Goal: Transaction & Acquisition: Purchase product/service

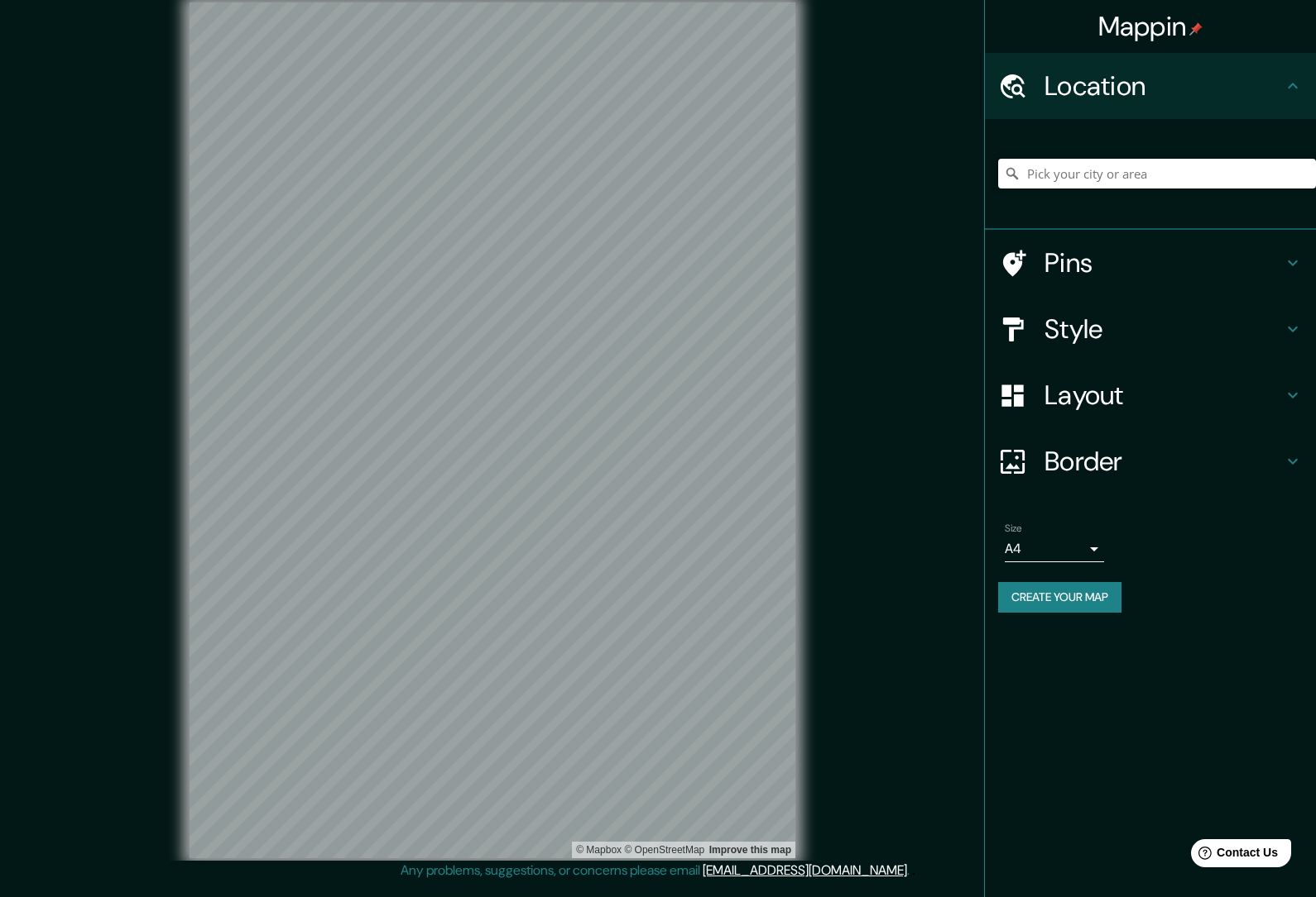
drag, startPoint x: 1087, startPoint y: 187, endPoint x: 1084, endPoint y: 176, distance: 11.4
click at [1087, 187] on input "Pick your city or area" at bounding box center [1157, 174] width 318 height 30
click at [1080, 172] on input "Pick your city or area" at bounding box center [1157, 174] width 318 height 30
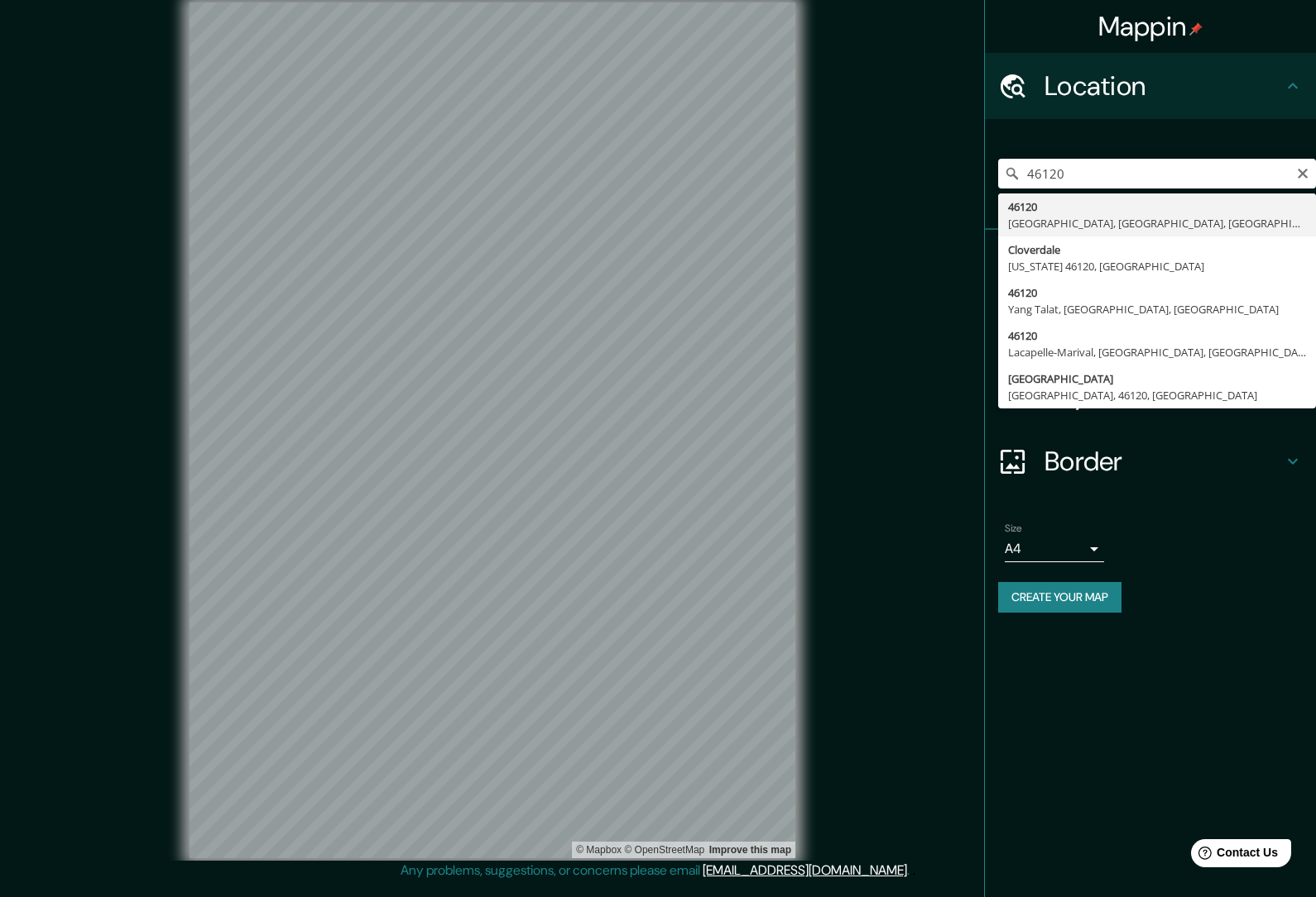
type input "46120, [GEOGRAPHIC_DATA], [GEOGRAPHIC_DATA], [GEOGRAPHIC_DATA]"
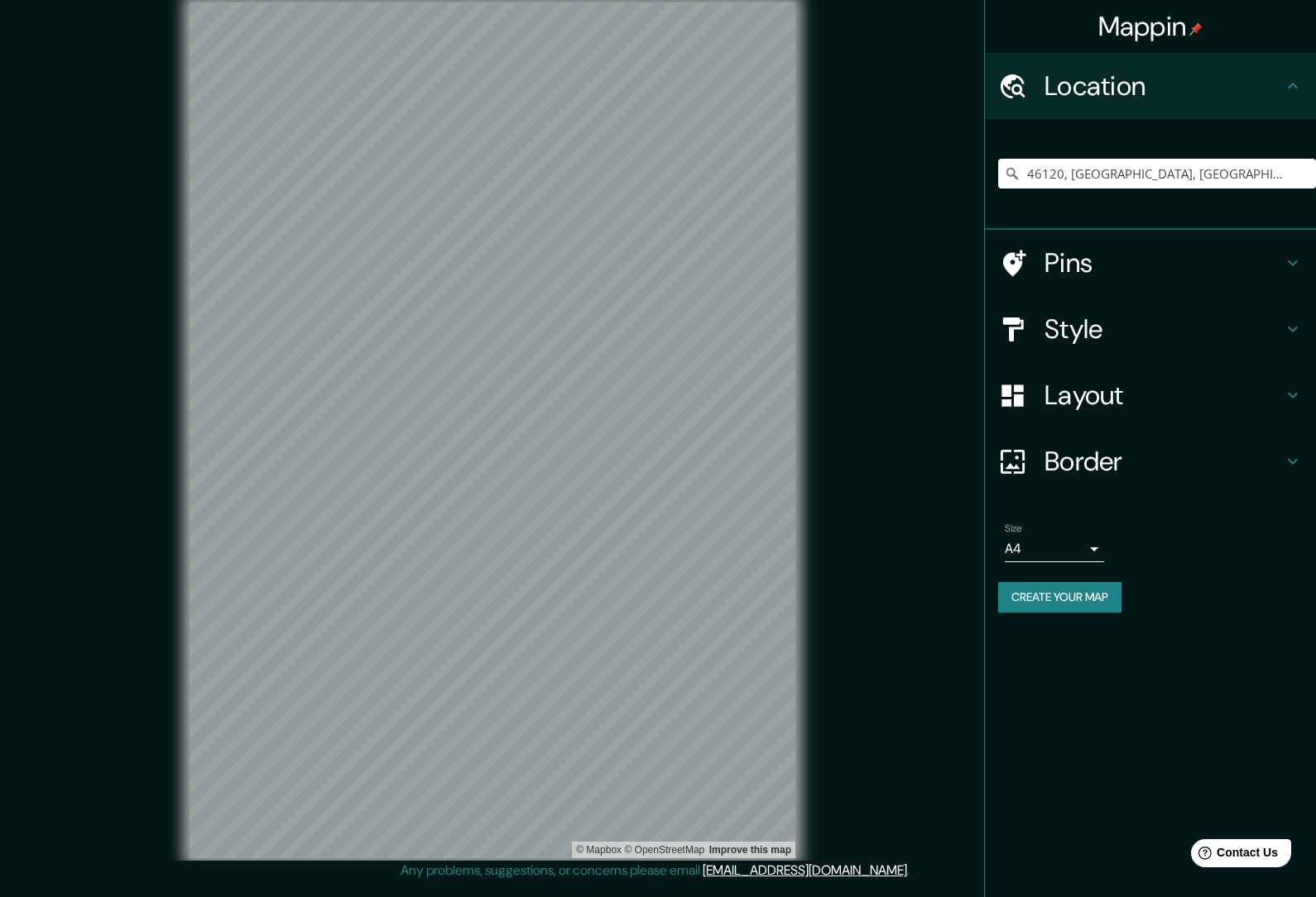
click at [1258, 334] on h4 "Style" at bounding box center [1163, 328] width 238 height 33
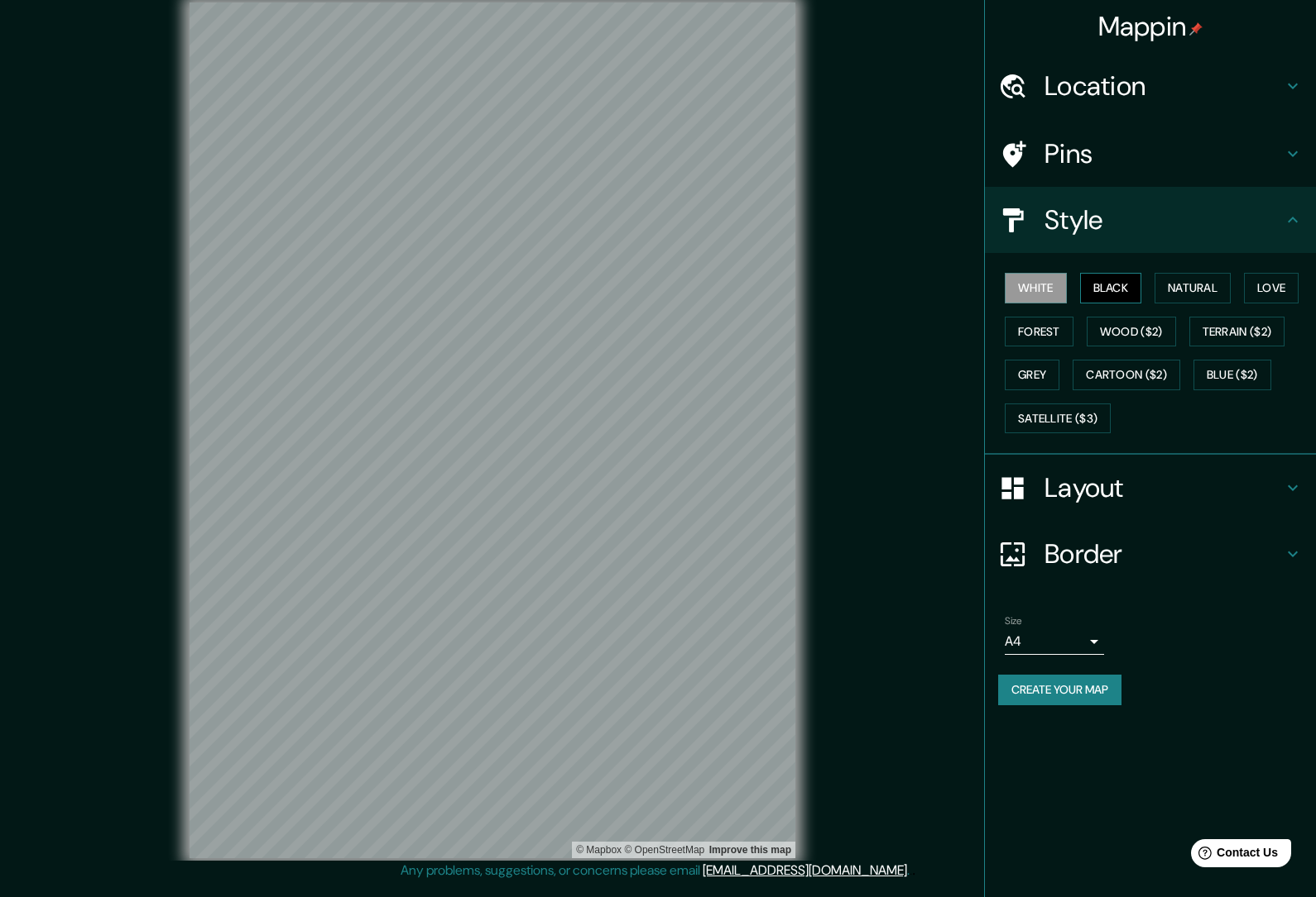
click at [1126, 286] on button "Black" at bounding box center [1111, 288] width 62 height 31
click at [1143, 335] on button "Wood ($2)" at bounding box center [1131, 332] width 89 height 31
click at [1101, 426] on button "Satellite ($3)" at bounding box center [1058, 418] width 106 height 31
click at [1189, 93] on h4 "Location" at bounding box center [1163, 86] width 238 height 33
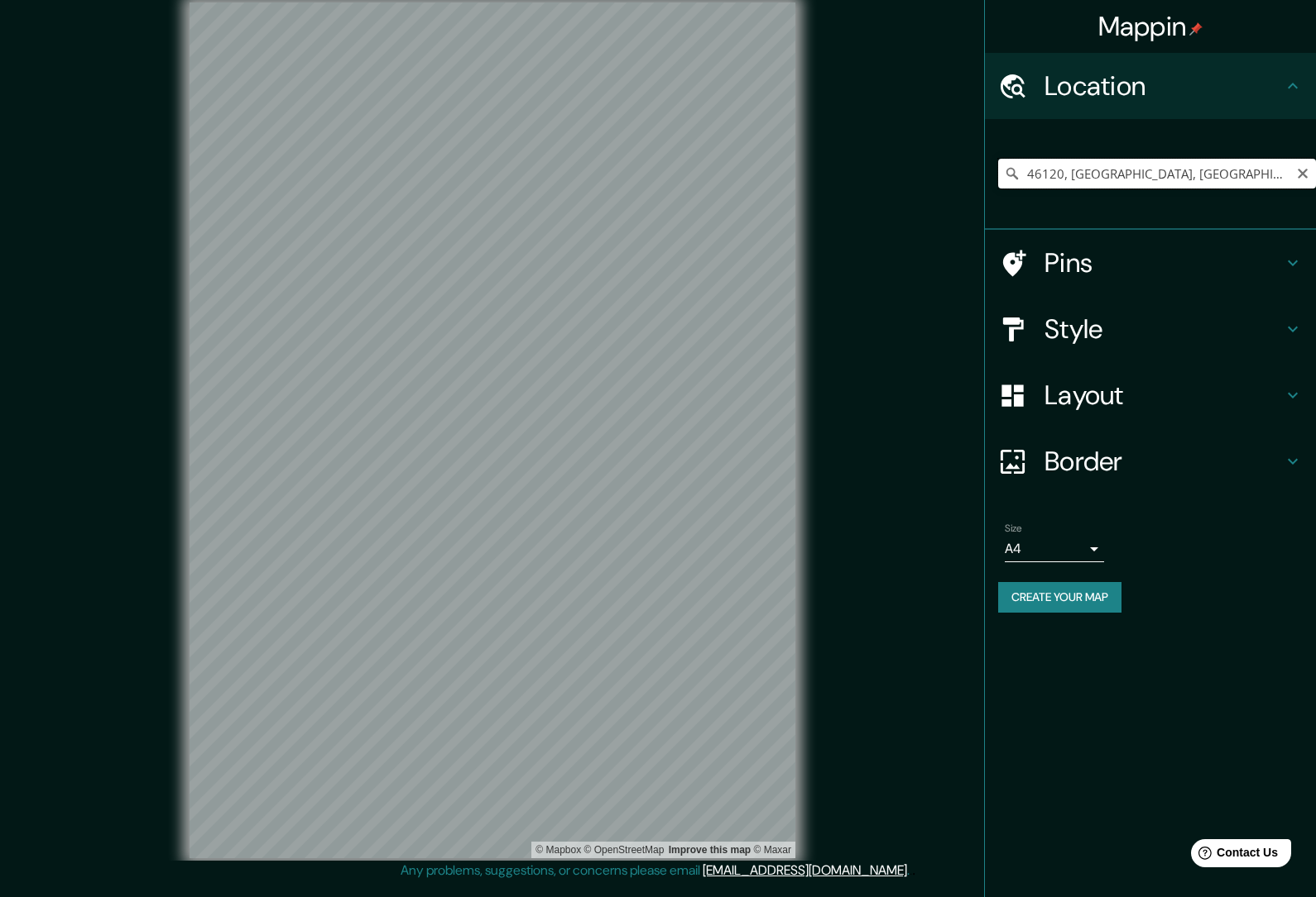
click at [1199, 175] on input "46120, [GEOGRAPHIC_DATA], [GEOGRAPHIC_DATA], [GEOGRAPHIC_DATA]" at bounding box center [1157, 174] width 318 height 30
click at [1300, 173] on icon "Clear" at bounding box center [1302, 173] width 13 height 13
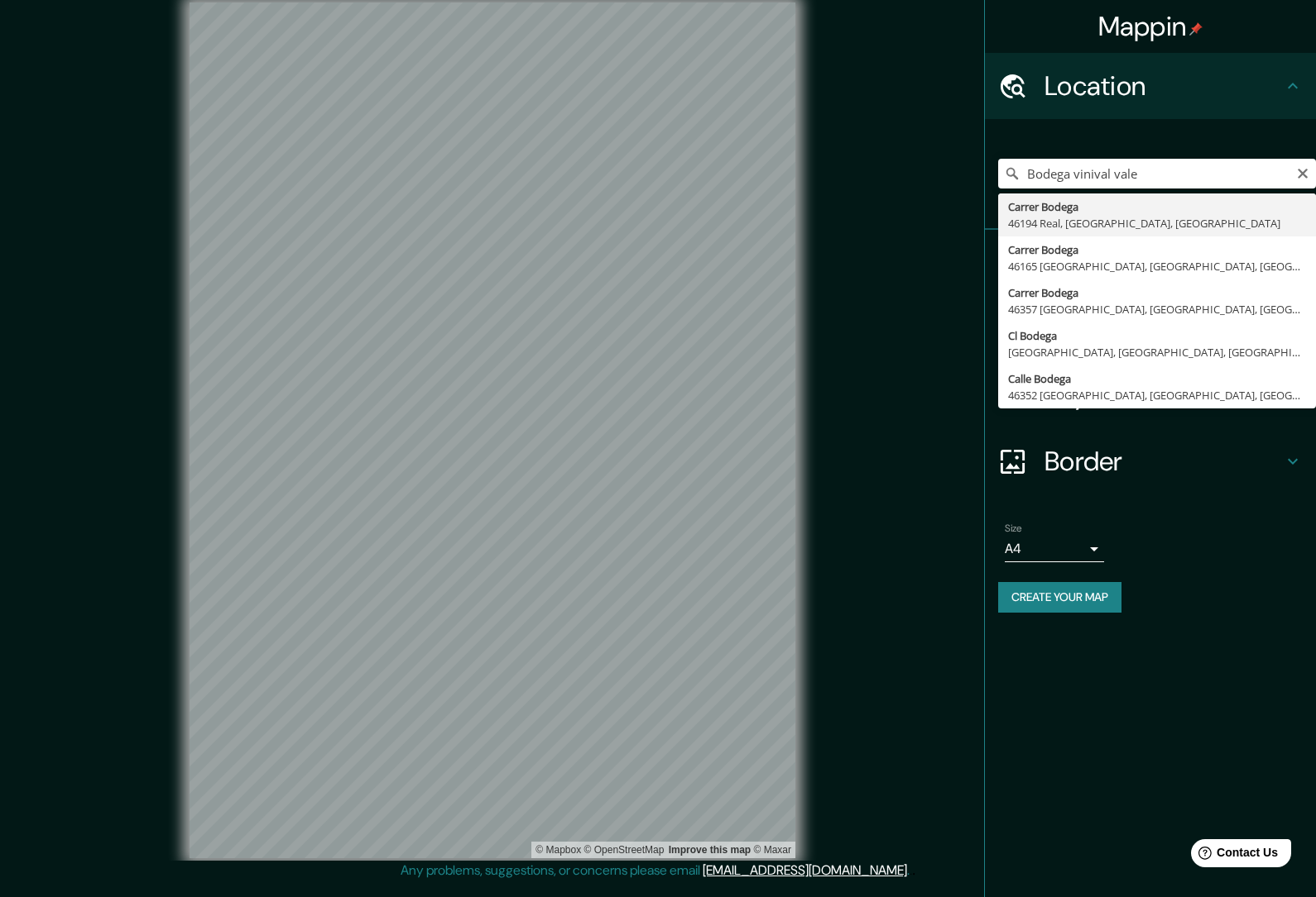
type input "Carrer Bodega, 46194 Real, [GEOGRAPHIC_DATA], [GEOGRAPHIC_DATA]"
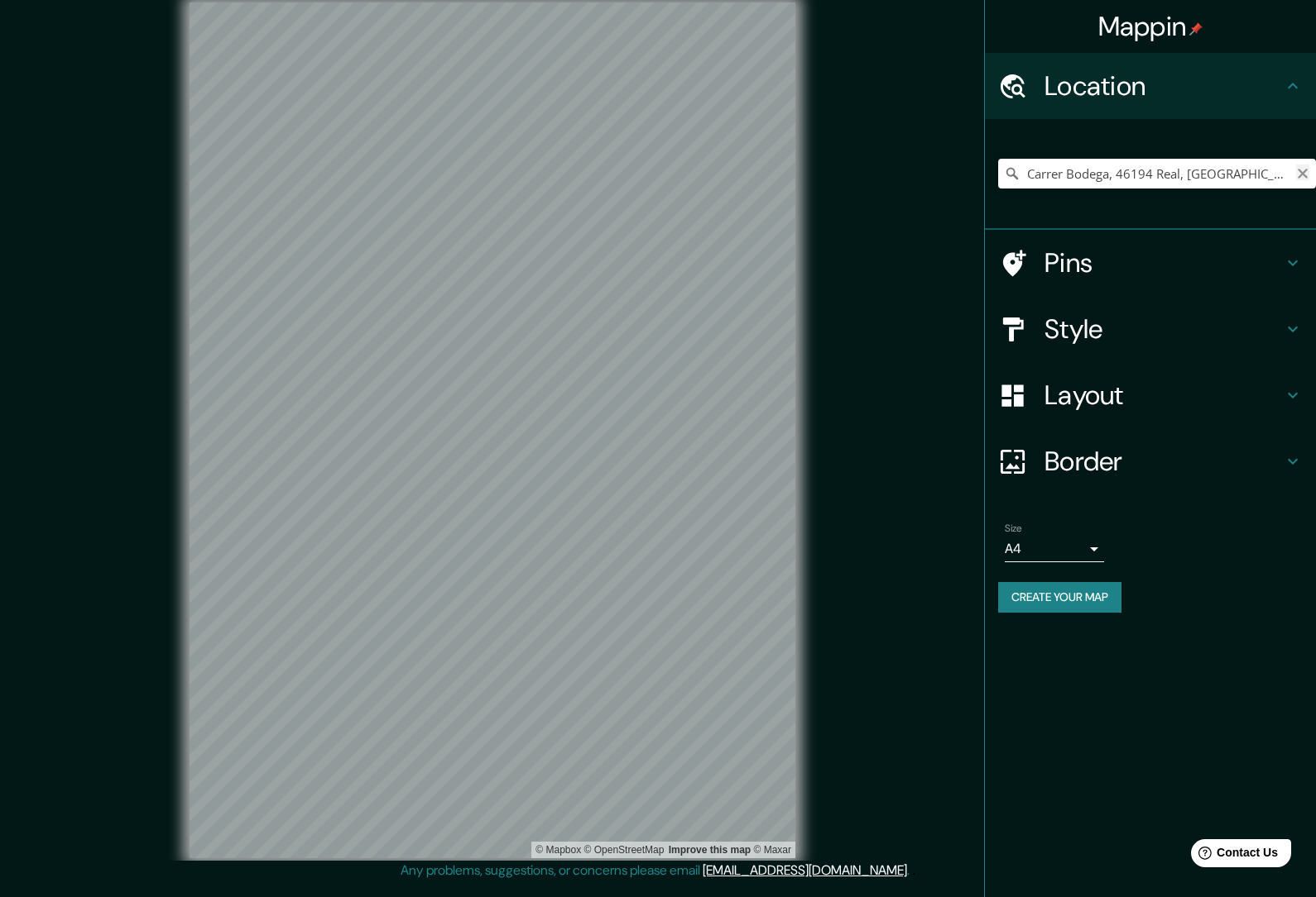
click at [1301, 172] on icon "Clear" at bounding box center [1302, 173] width 10 height 10
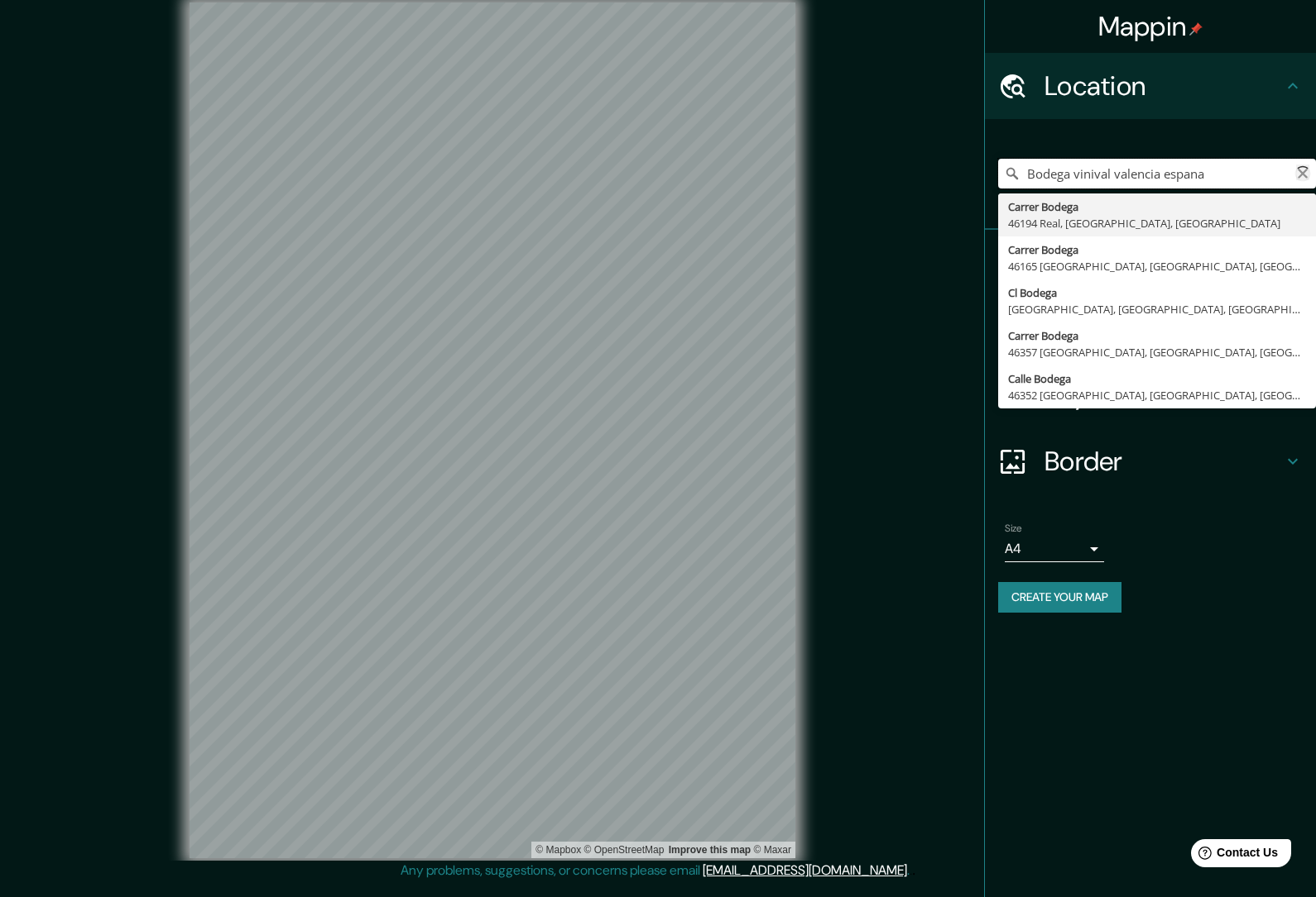
type input "Cl Bodega, [GEOGRAPHIC_DATA], [GEOGRAPHIC_DATA], [GEOGRAPHIC_DATA]"
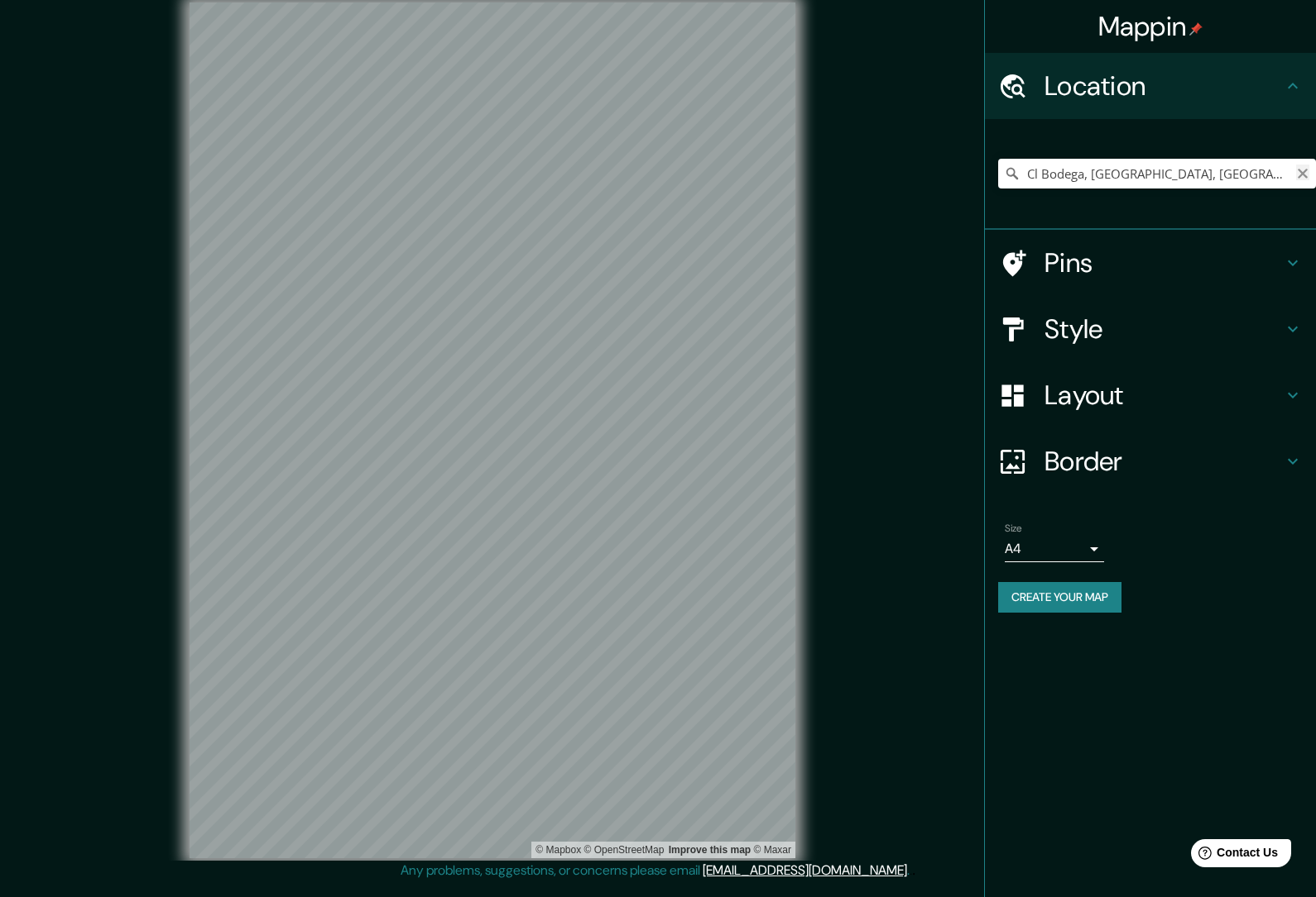
click at [1300, 176] on icon "Clear" at bounding box center [1302, 173] width 10 height 10
paste input "Antigua bodega vinival [GEOGRAPHIC_DATA], 46120 [GEOGRAPHIC_DATA], [GEOGRAPHIC_…"
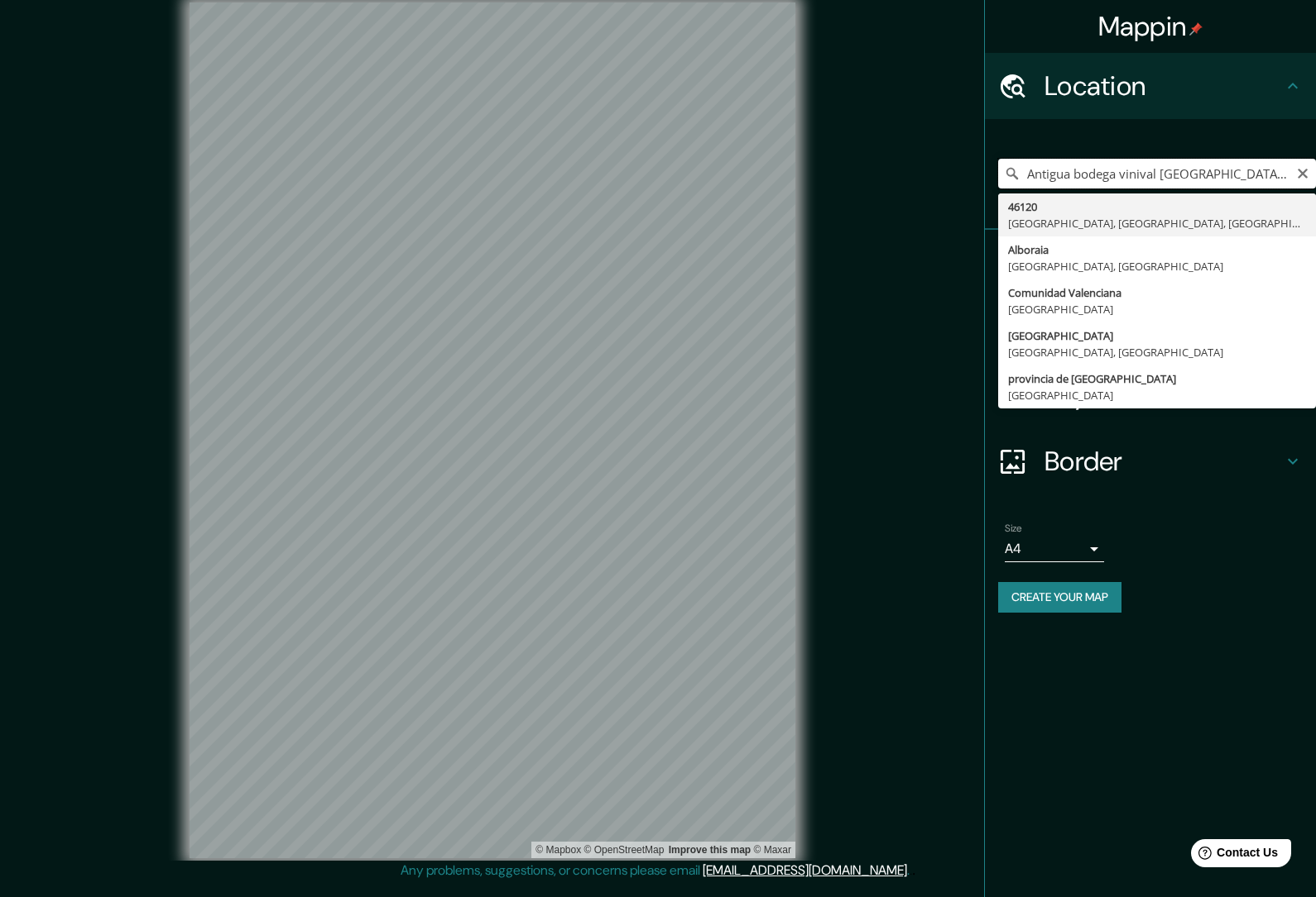
type input "46120, [GEOGRAPHIC_DATA], [GEOGRAPHIC_DATA], [GEOGRAPHIC_DATA]"
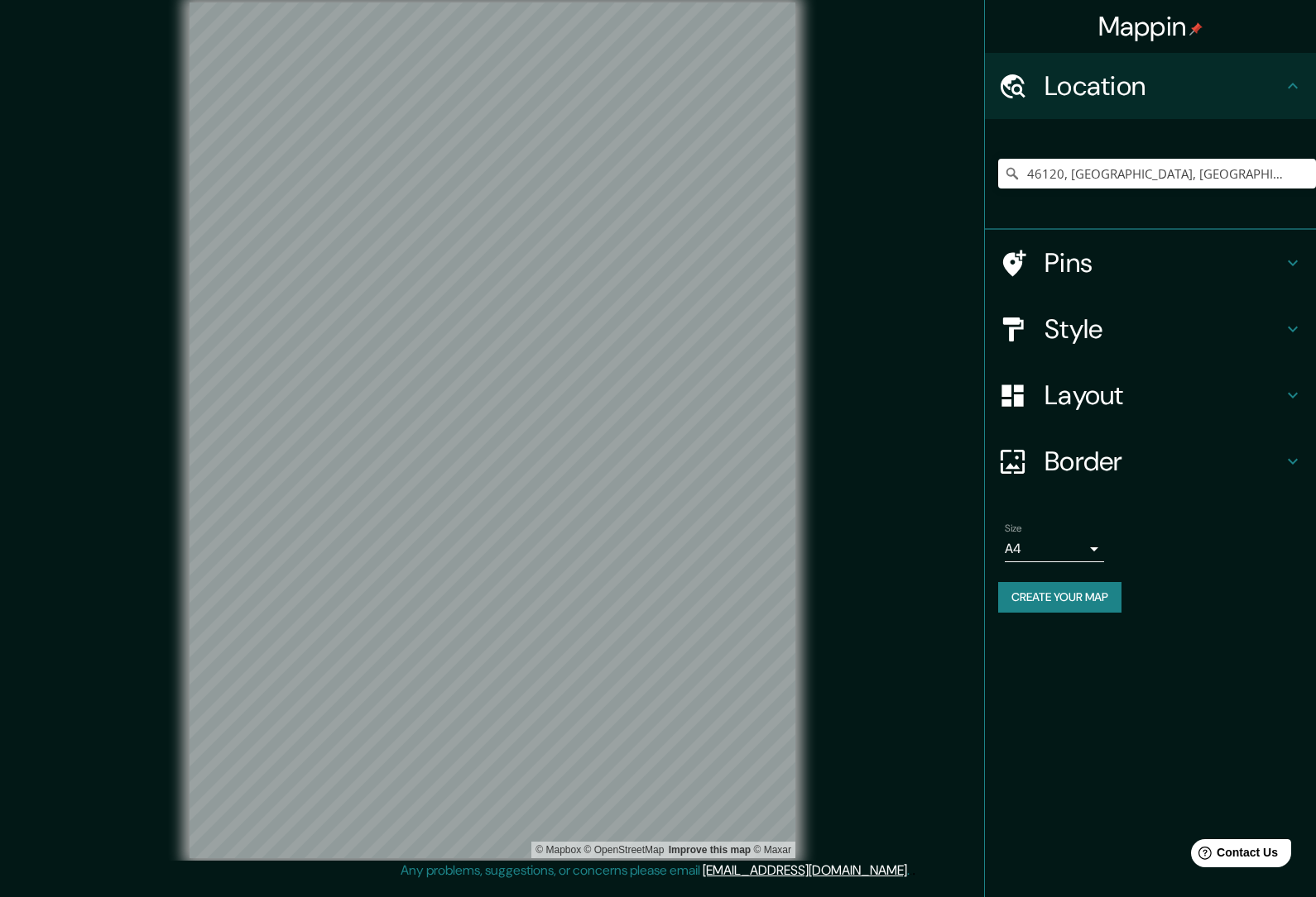
click at [1182, 334] on h4 "Style" at bounding box center [1163, 328] width 238 height 33
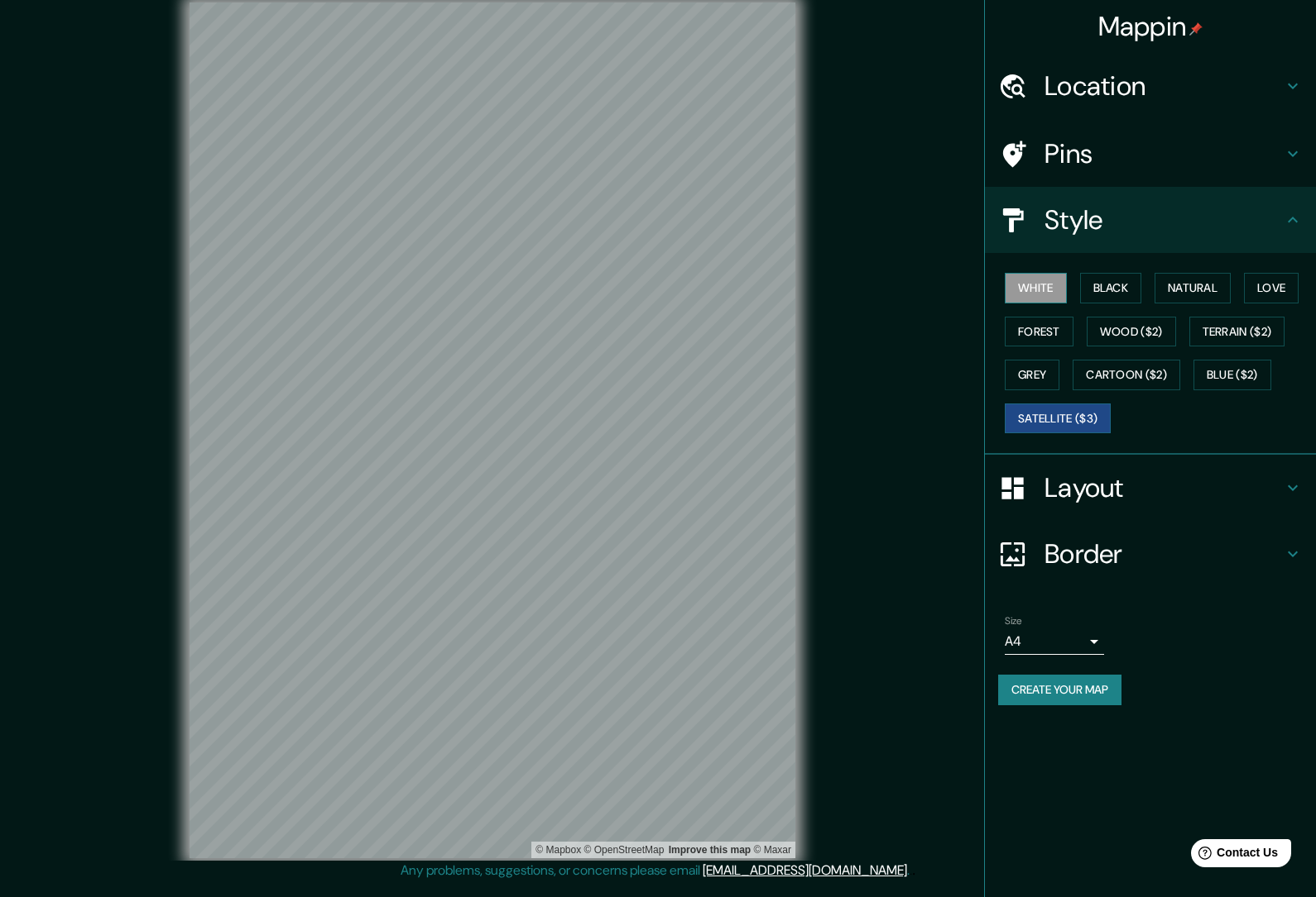
click at [1050, 284] on button "White" at bounding box center [1035, 288] width 62 height 31
click at [1115, 288] on button "Black" at bounding box center [1111, 288] width 62 height 31
click at [1197, 296] on button "Natural" at bounding box center [1192, 288] width 76 height 31
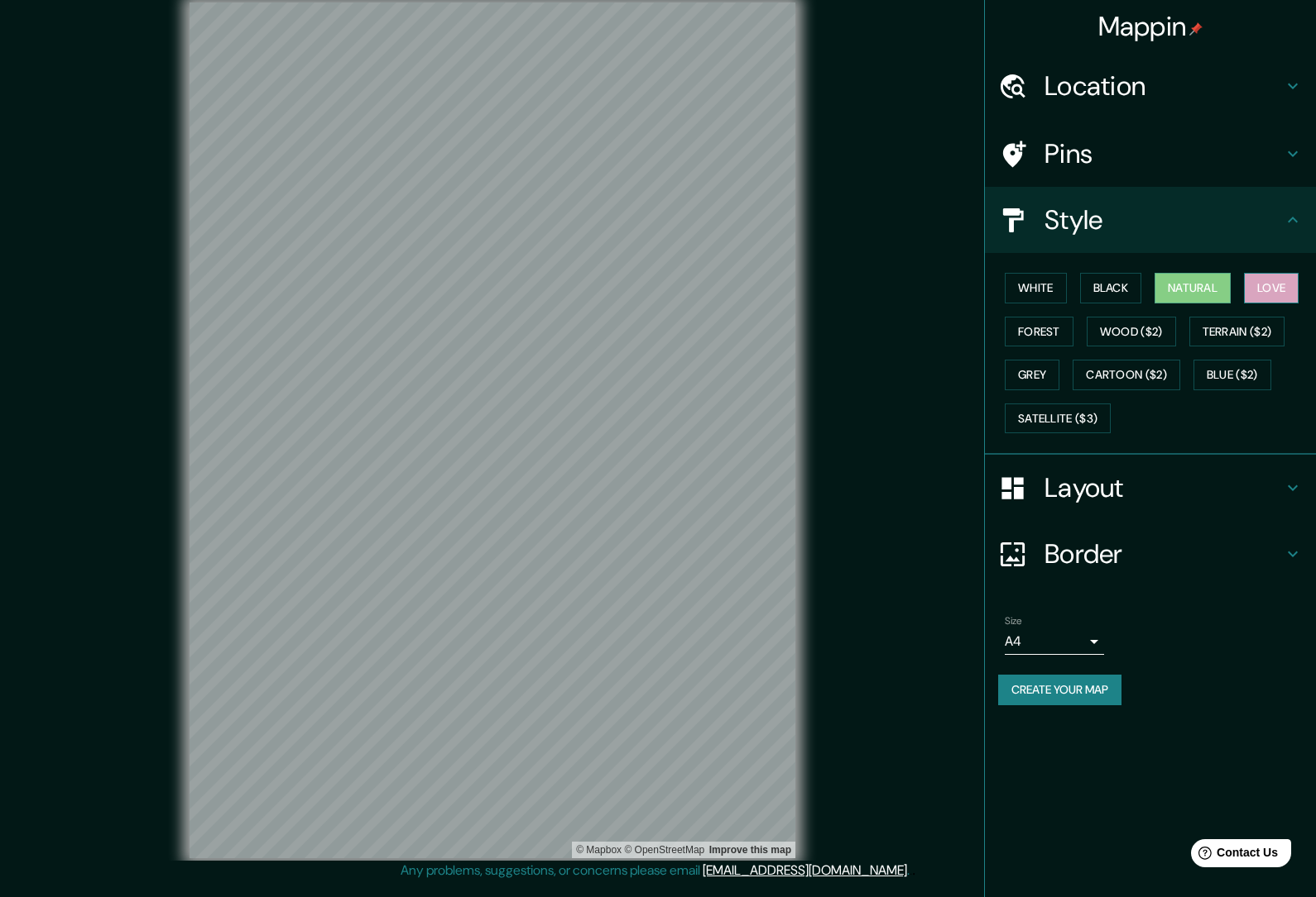
click at [1268, 285] on button "Love" at bounding box center [1271, 288] width 55 height 31
click at [1045, 329] on button "Forest" at bounding box center [1039, 332] width 69 height 31
click at [1039, 378] on button "Grey" at bounding box center [1032, 375] width 55 height 31
click at [1151, 379] on button "Cartoon ($2)" at bounding box center [1127, 375] width 108 height 31
click at [1151, 332] on button "Wood ($2)" at bounding box center [1131, 332] width 89 height 31
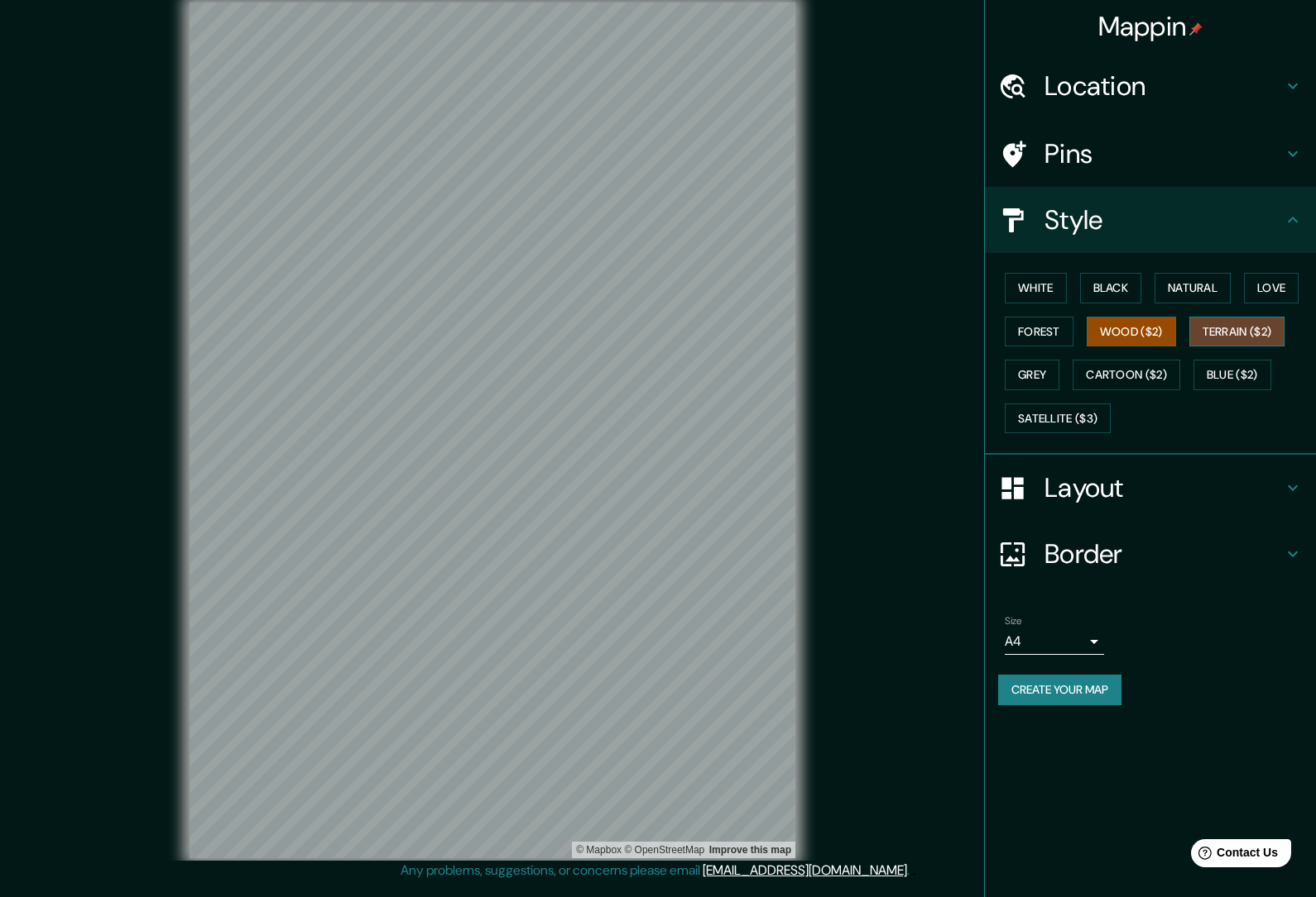
click at [1250, 337] on button "Terrain ($2)" at bounding box center [1237, 332] width 96 height 31
click at [1226, 383] on button "Blue ($2)" at bounding box center [1232, 375] width 78 height 31
click at [1043, 281] on button "White" at bounding box center [1035, 288] width 62 height 31
click at [1102, 286] on button "Black" at bounding box center [1111, 288] width 62 height 31
click at [1203, 288] on button "Natural" at bounding box center [1192, 288] width 76 height 31
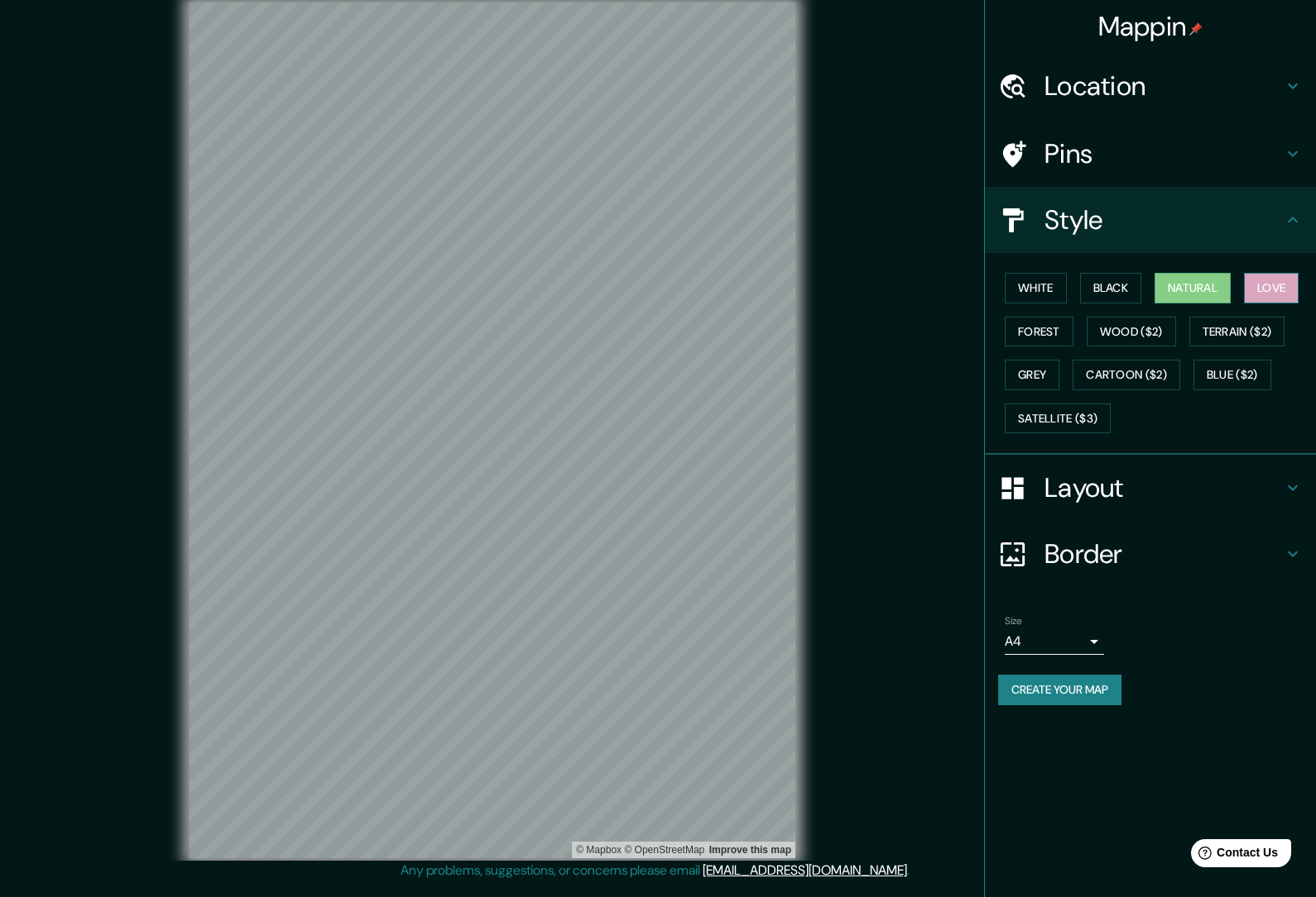
click at [1280, 297] on button "Love" at bounding box center [1271, 288] width 55 height 31
click at [1046, 322] on button "Forest" at bounding box center [1039, 332] width 69 height 31
click at [1287, 161] on icon at bounding box center [1292, 154] width 19 height 19
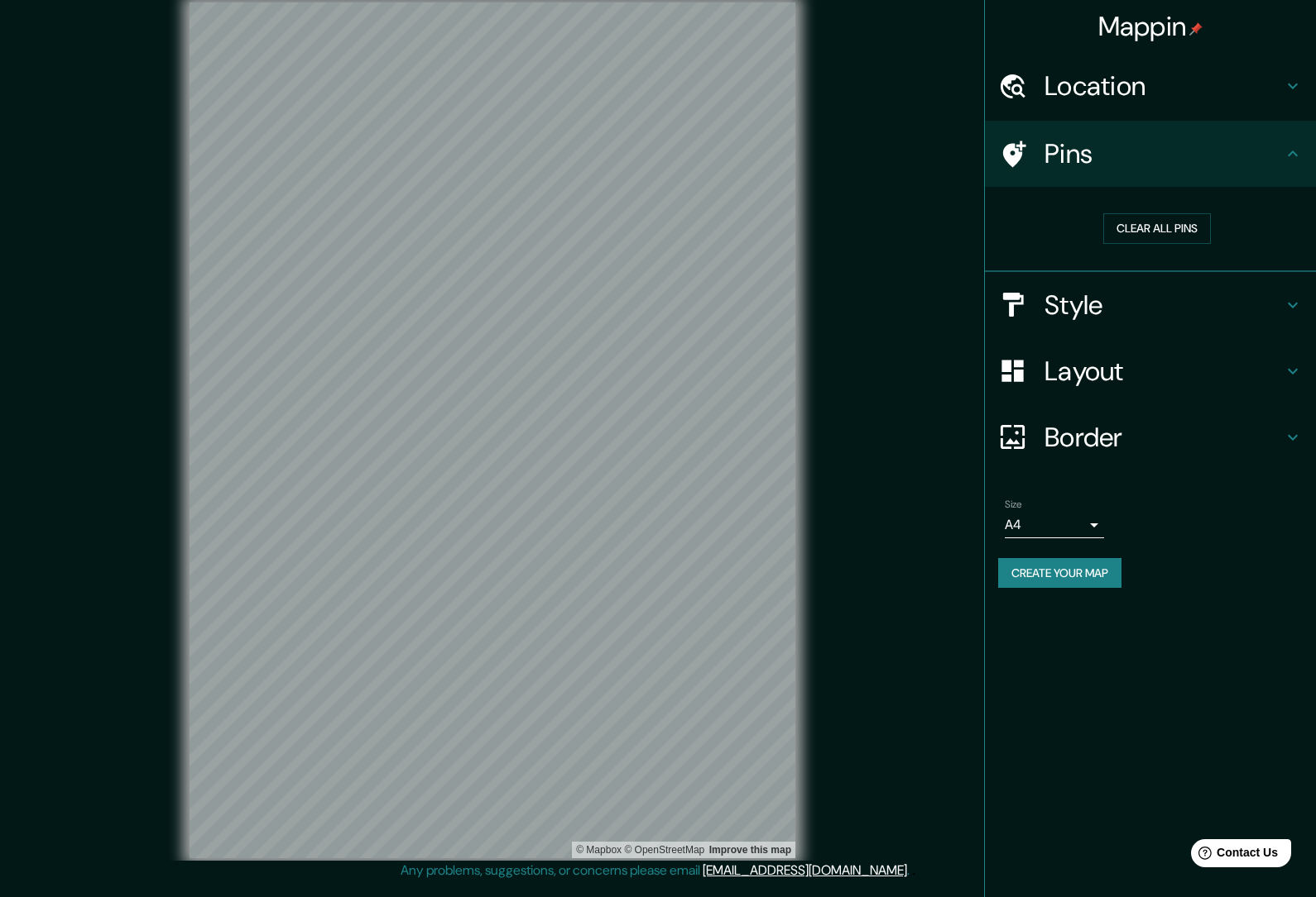
click at [1235, 371] on h4 "Layout" at bounding box center [1163, 371] width 238 height 33
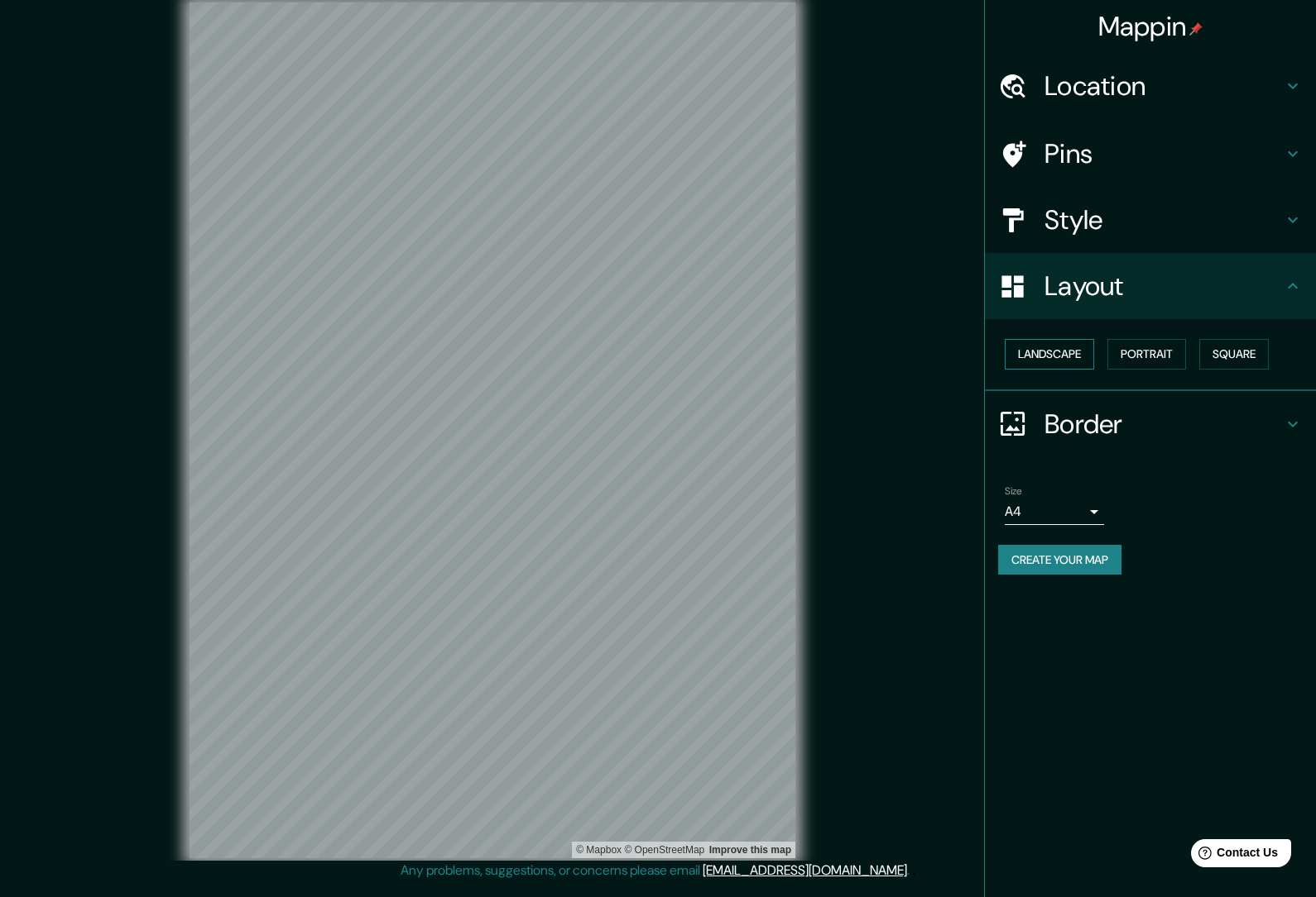
click at [1064, 349] on button "Landscape" at bounding box center [1049, 354] width 89 height 31
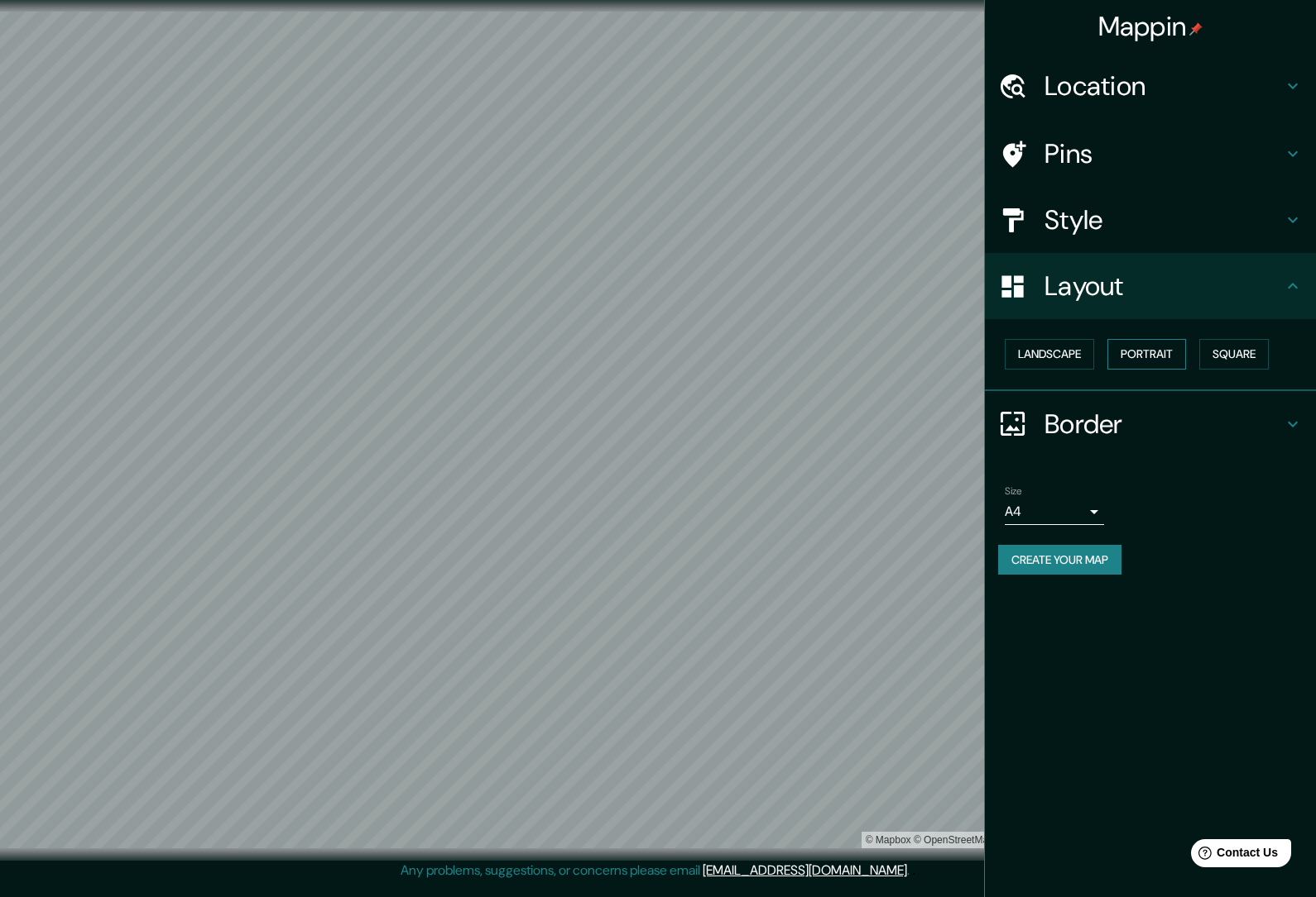
click at [1162, 354] on button "Portrait" at bounding box center [1146, 354] width 79 height 31
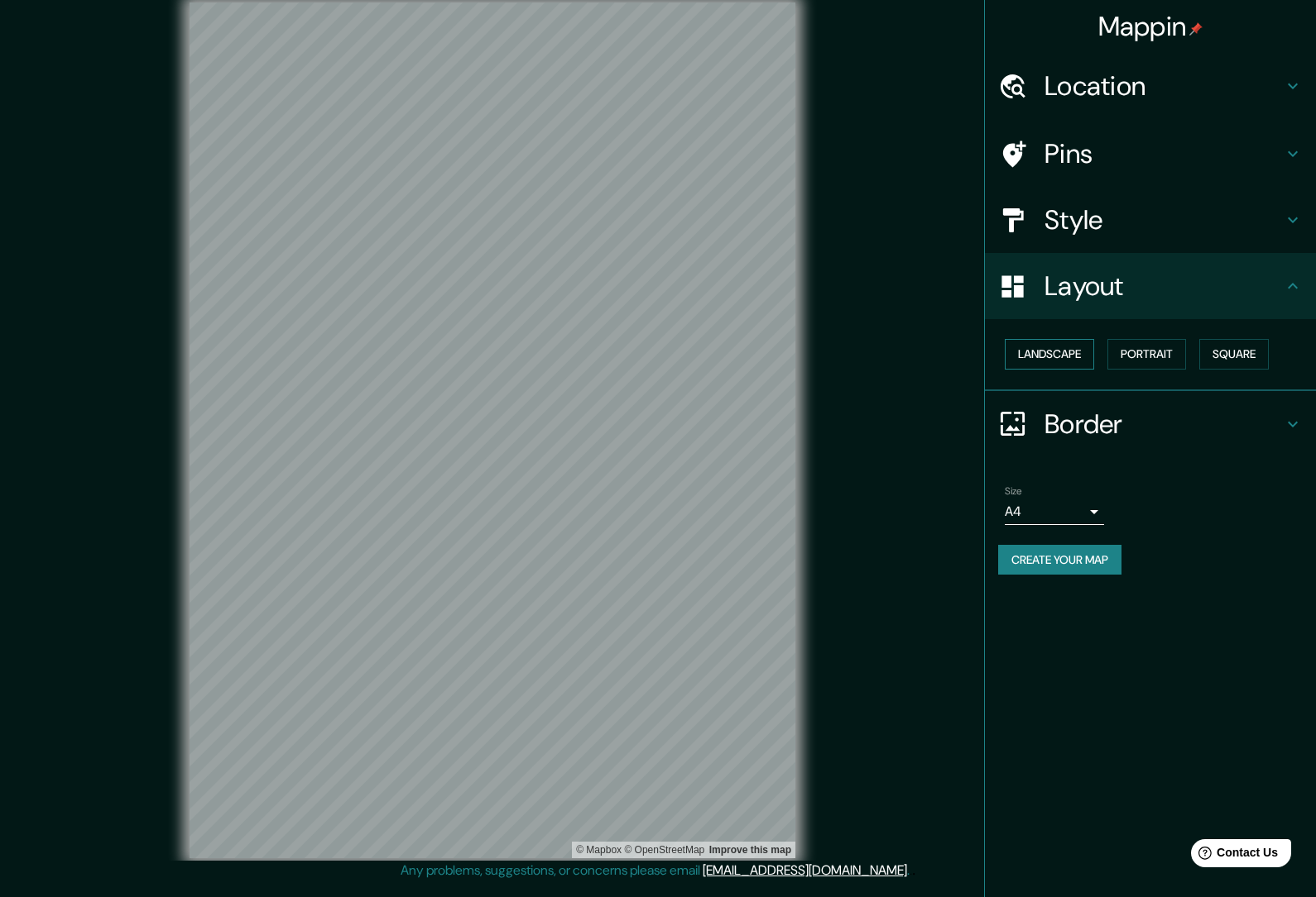
click at [1060, 351] on button "Landscape" at bounding box center [1049, 354] width 89 height 31
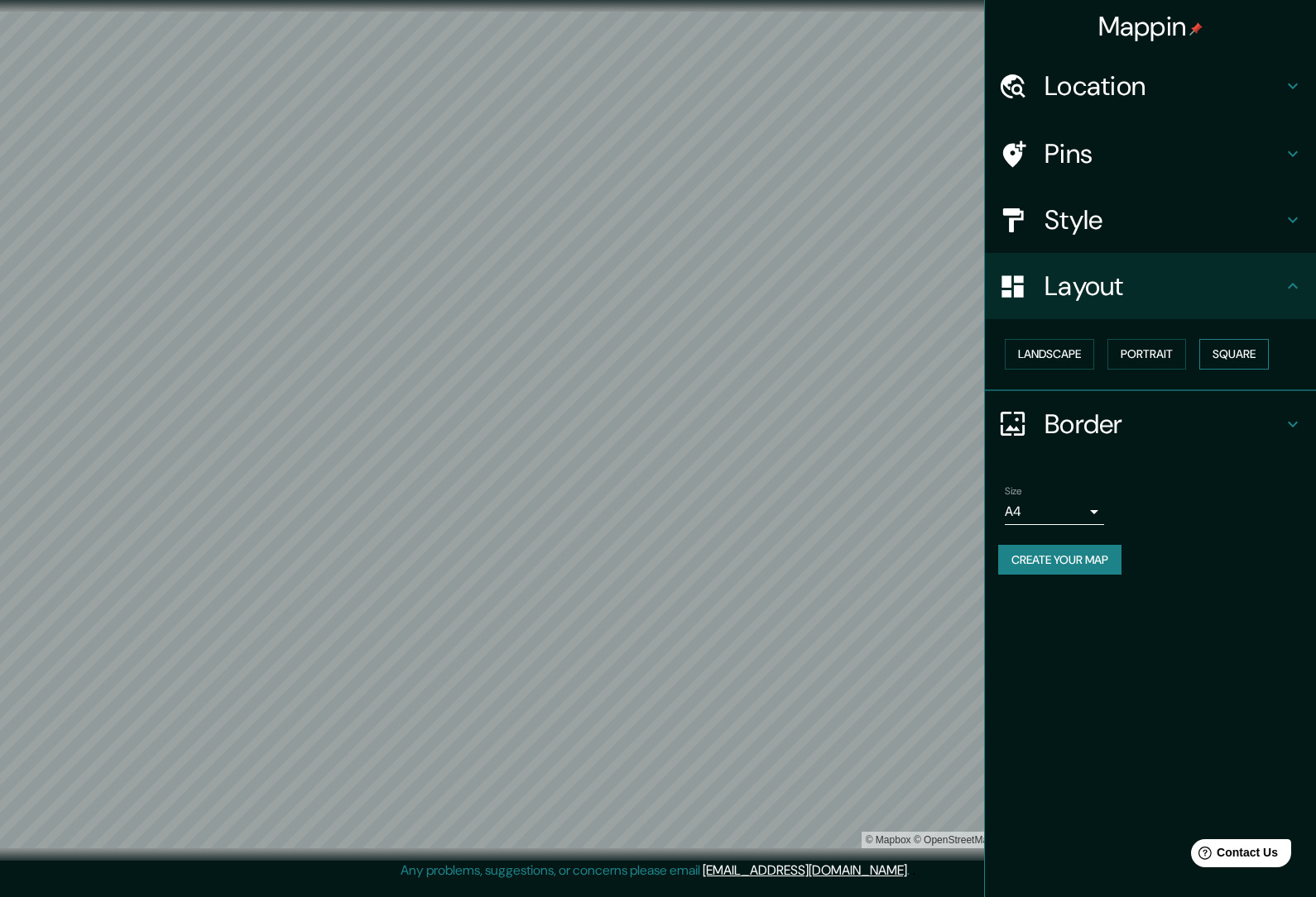
click at [1238, 353] on button "Square" at bounding box center [1234, 354] width 70 height 31
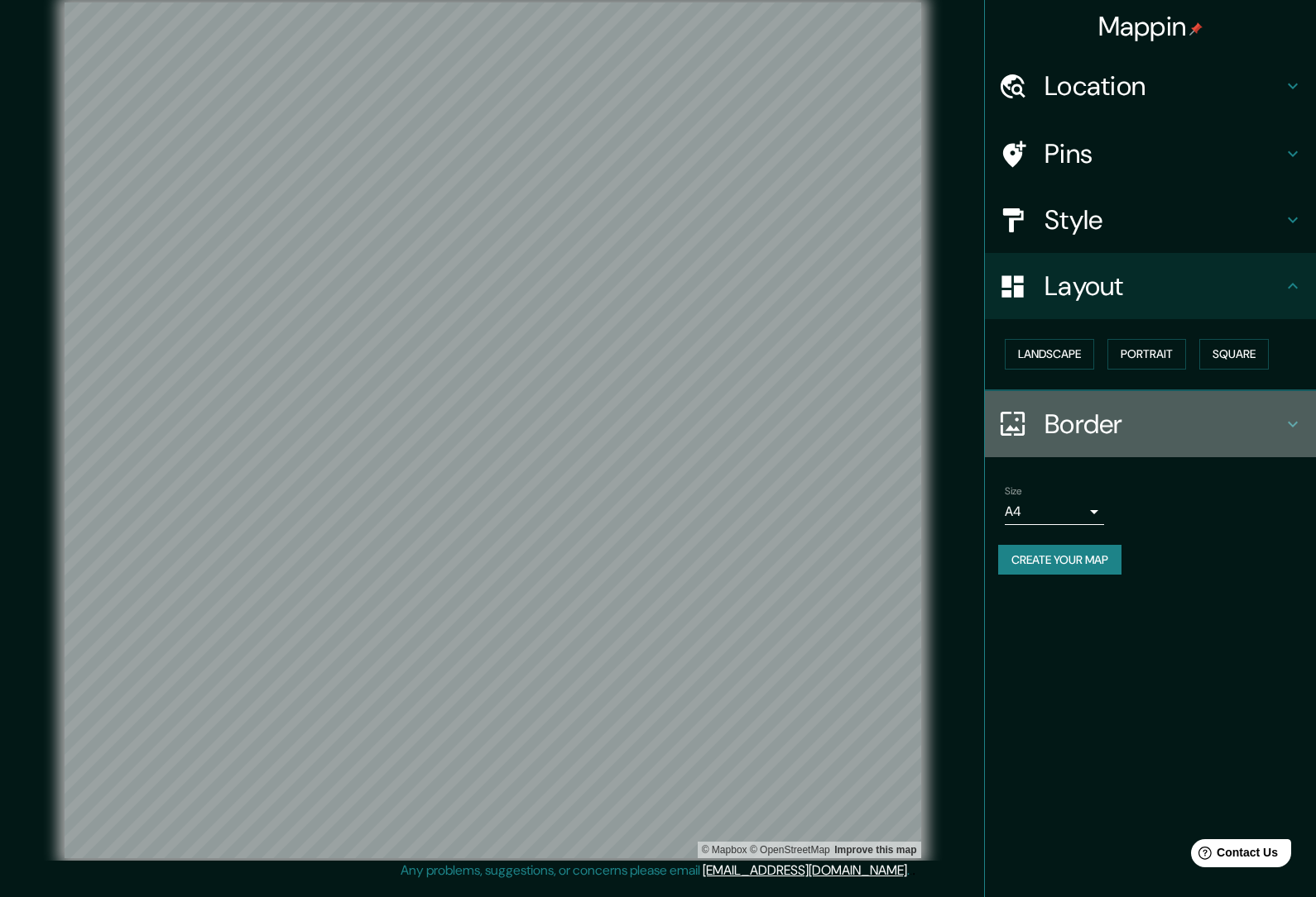
click at [1077, 416] on h4 "Border" at bounding box center [1163, 424] width 238 height 33
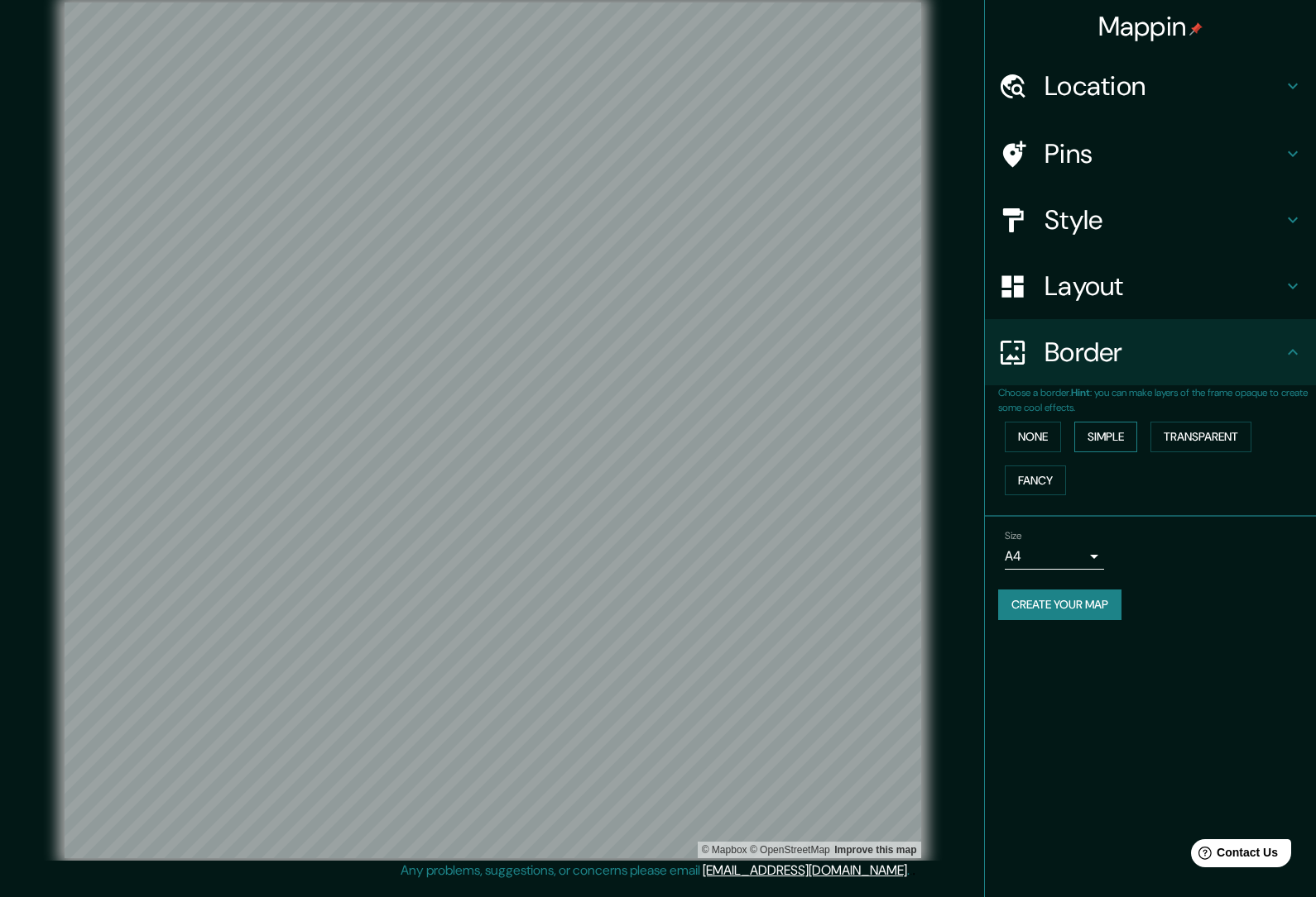
click at [1100, 437] on button "Simple" at bounding box center [1105, 437] width 63 height 31
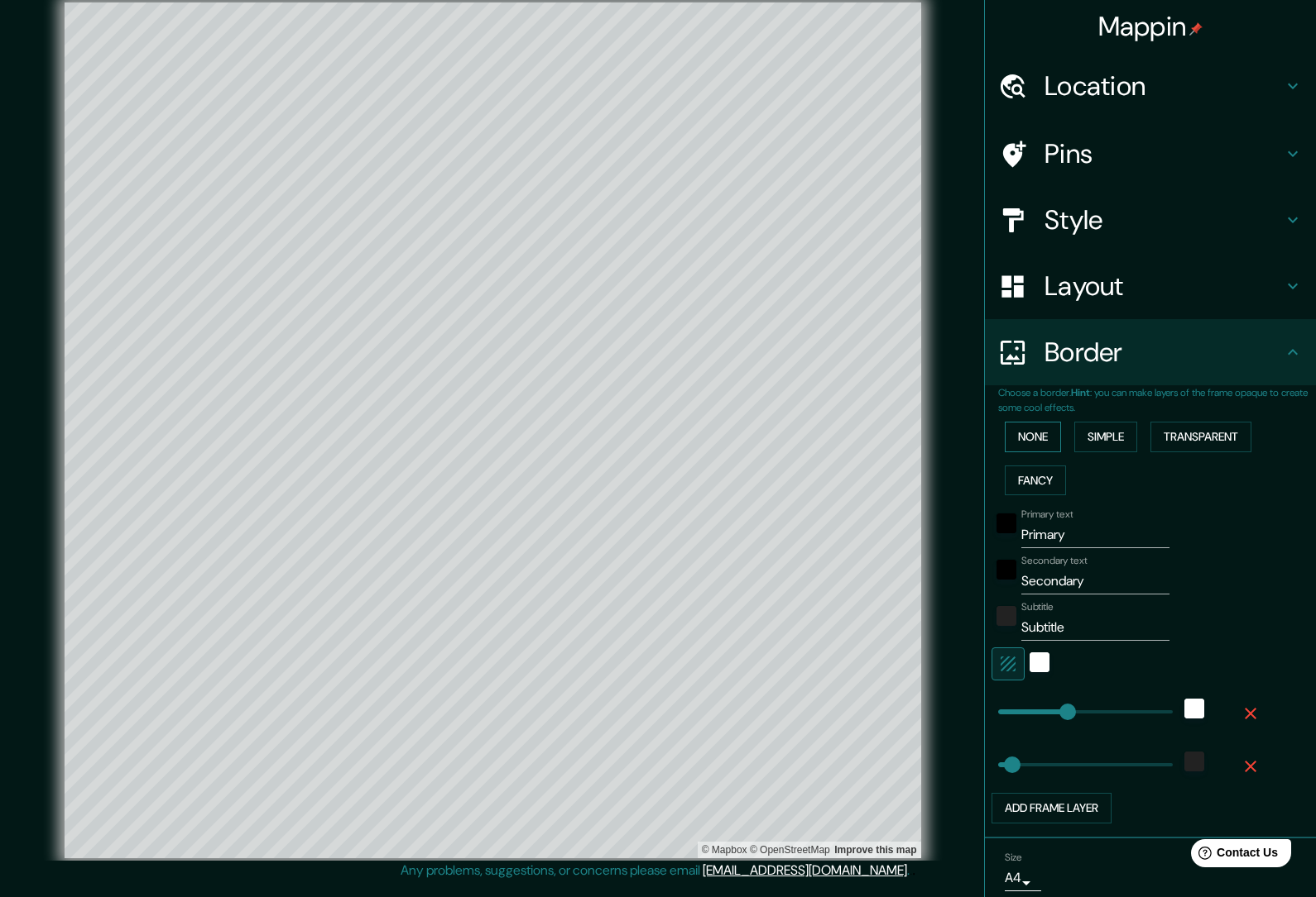
click at [1037, 433] on button "None" at bounding box center [1033, 437] width 57 height 31
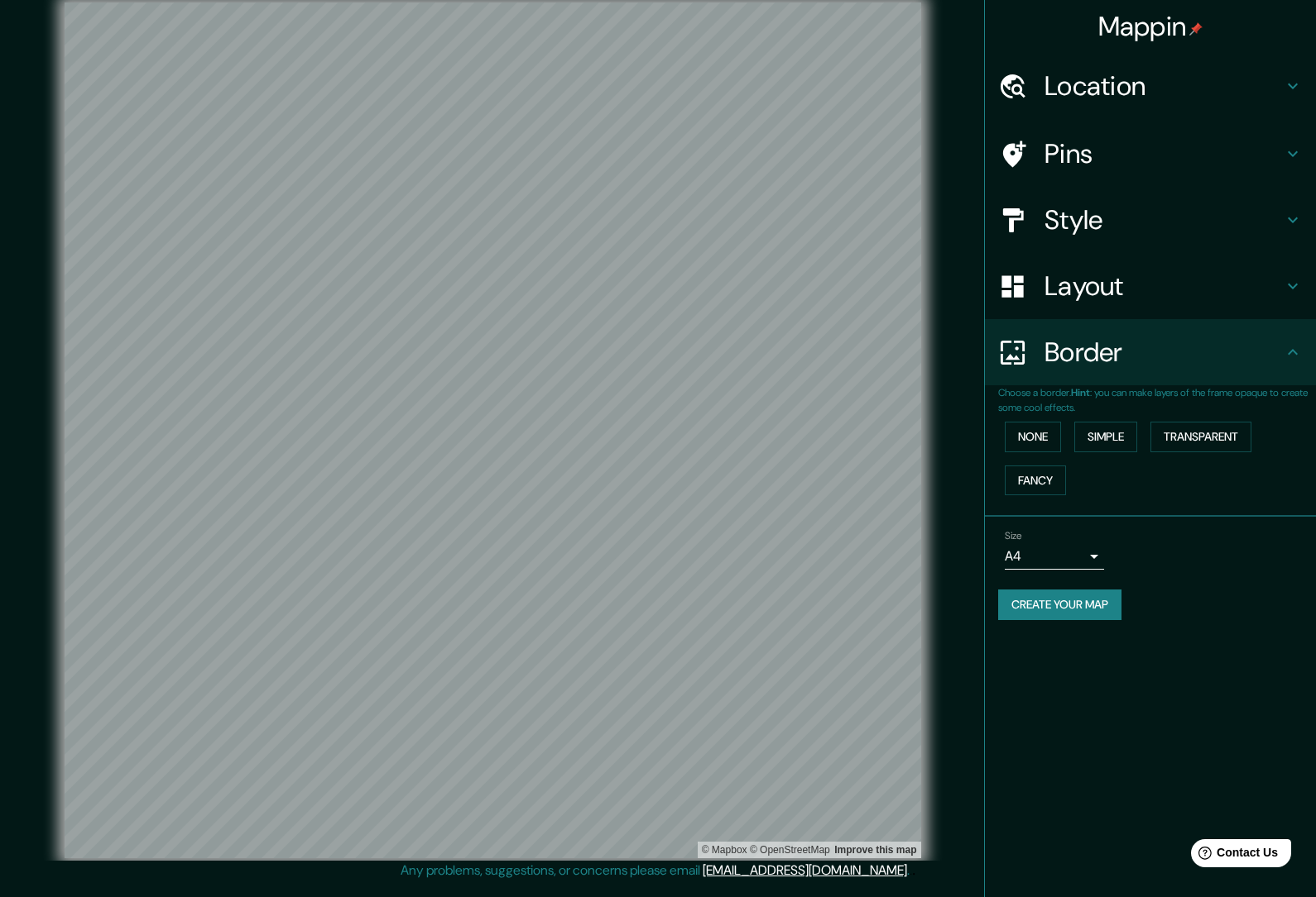
click at [1222, 222] on h4 "Style" at bounding box center [1163, 219] width 238 height 33
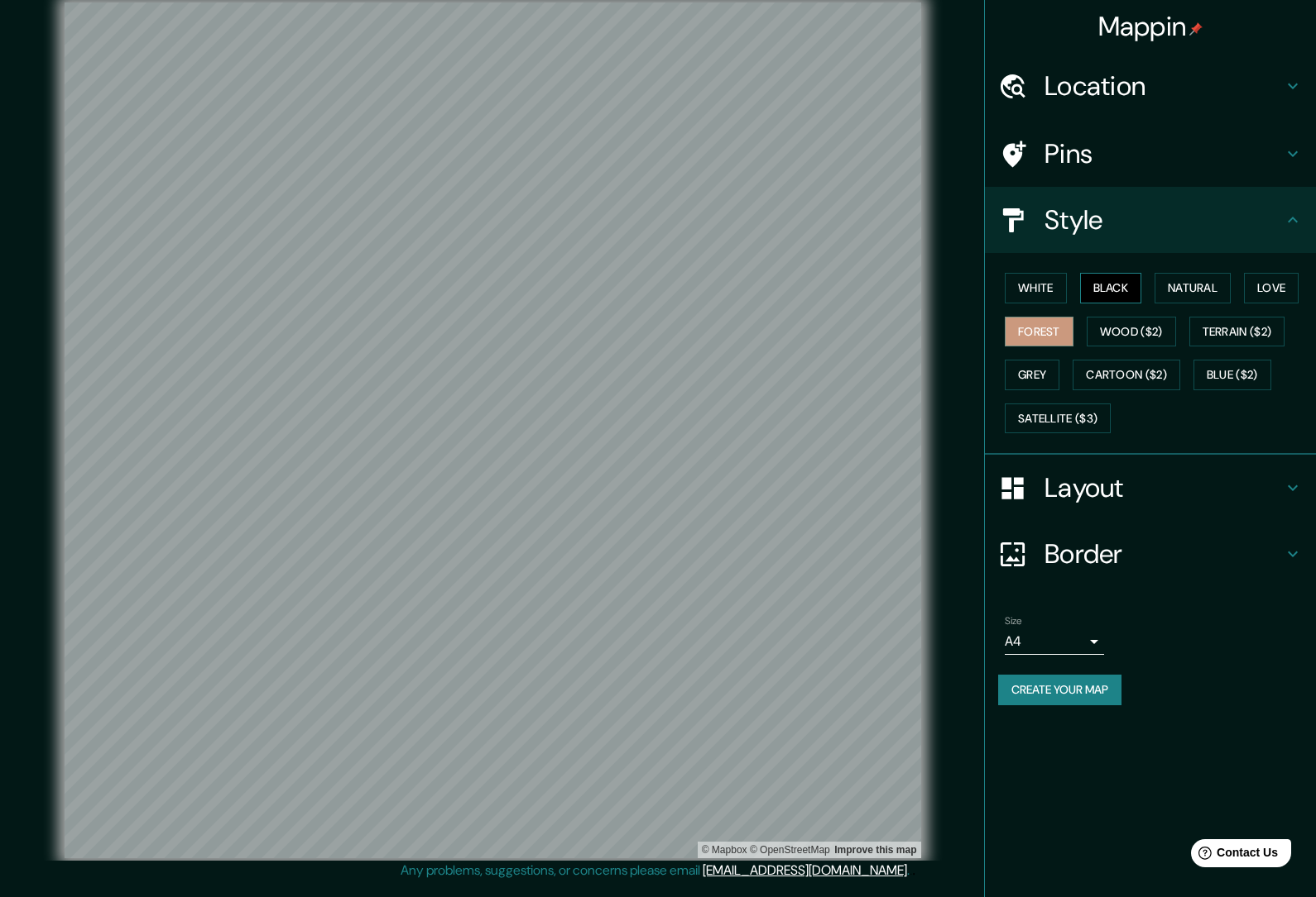
click at [1113, 289] on button "Black" at bounding box center [1111, 288] width 62 height 31
click at [1049, 325] on button "Forest" at bounding box center [1039, 332] width 69 height 31
click at [1112, 293] on button "Black" at bounding box center [1111, 288] width 62 height 31
click at [1041, 290] on button "White" at bounding box center [1035, 288] width 62 height 31
click at [1266, 176] on div "Pins" at bounding box center [1151, 154] width 331 height 66
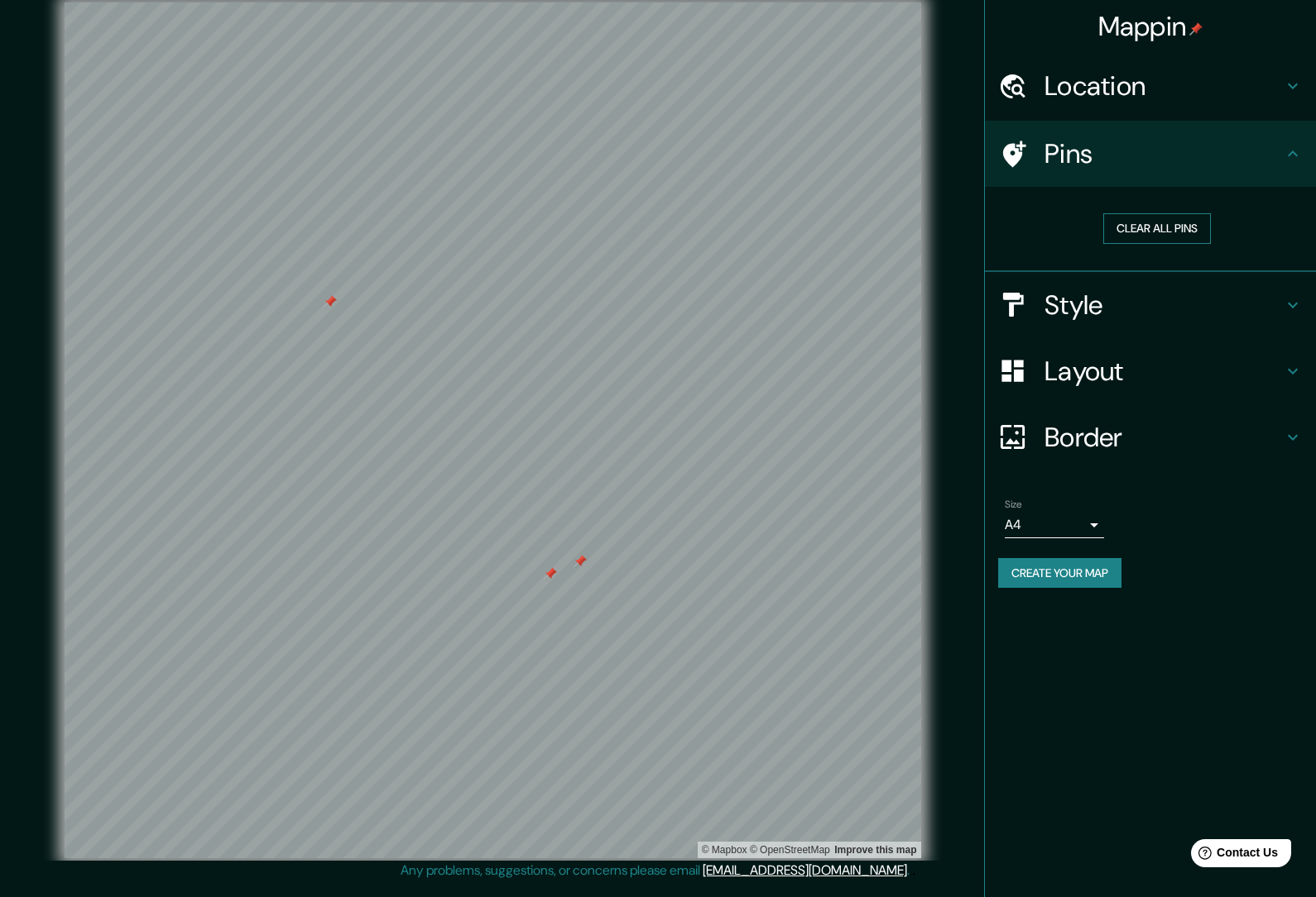
click at [1179, 230] on button "Clear all pins" at bounding box center [1157, 228] width 108 height 31
click at [1181, 221] on button "Clear all pins" at bounding box center [1157, 228] width 108 height 31
click at [1126, 317] on h4 "Style" at bounding box center [1163, 304] width 238 height 33
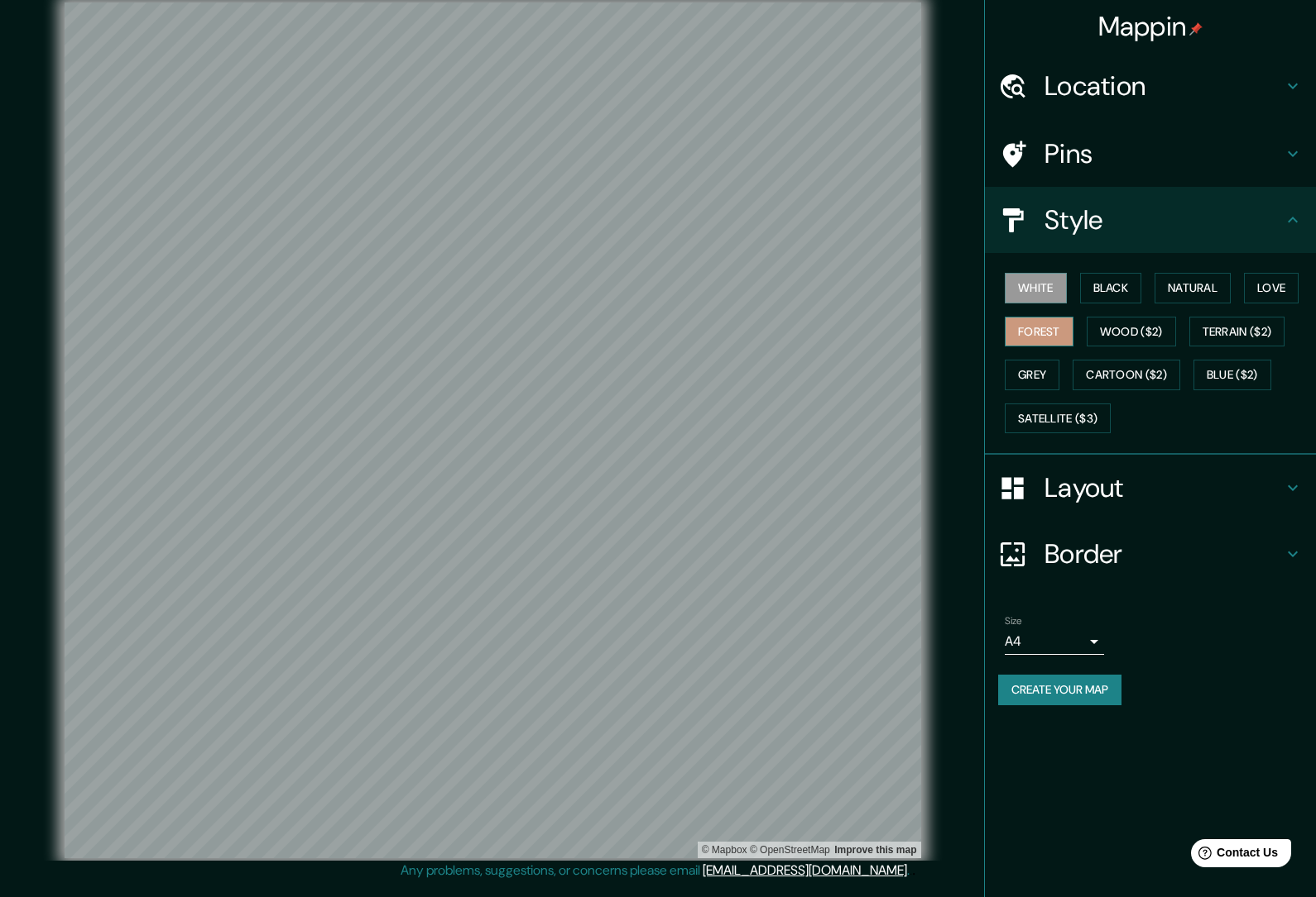
click at [1028, 331] on button "Forest" at bounding box center [1039, 332] width 69 height 31
click at [1237, 371] on button "Blue ($2)" at bounding box center [1232, 375] width 78 height 31
click at [1055, 319] on button "Forest" at bounding box center [1039, 332] width 69 height 31
click at [1049, 273] on button "White" at bounding box center [1035, 288] width 62 height 31
click at [1112, 285] on button "Black" at bounding box center [1111, 288] width 62 height 31
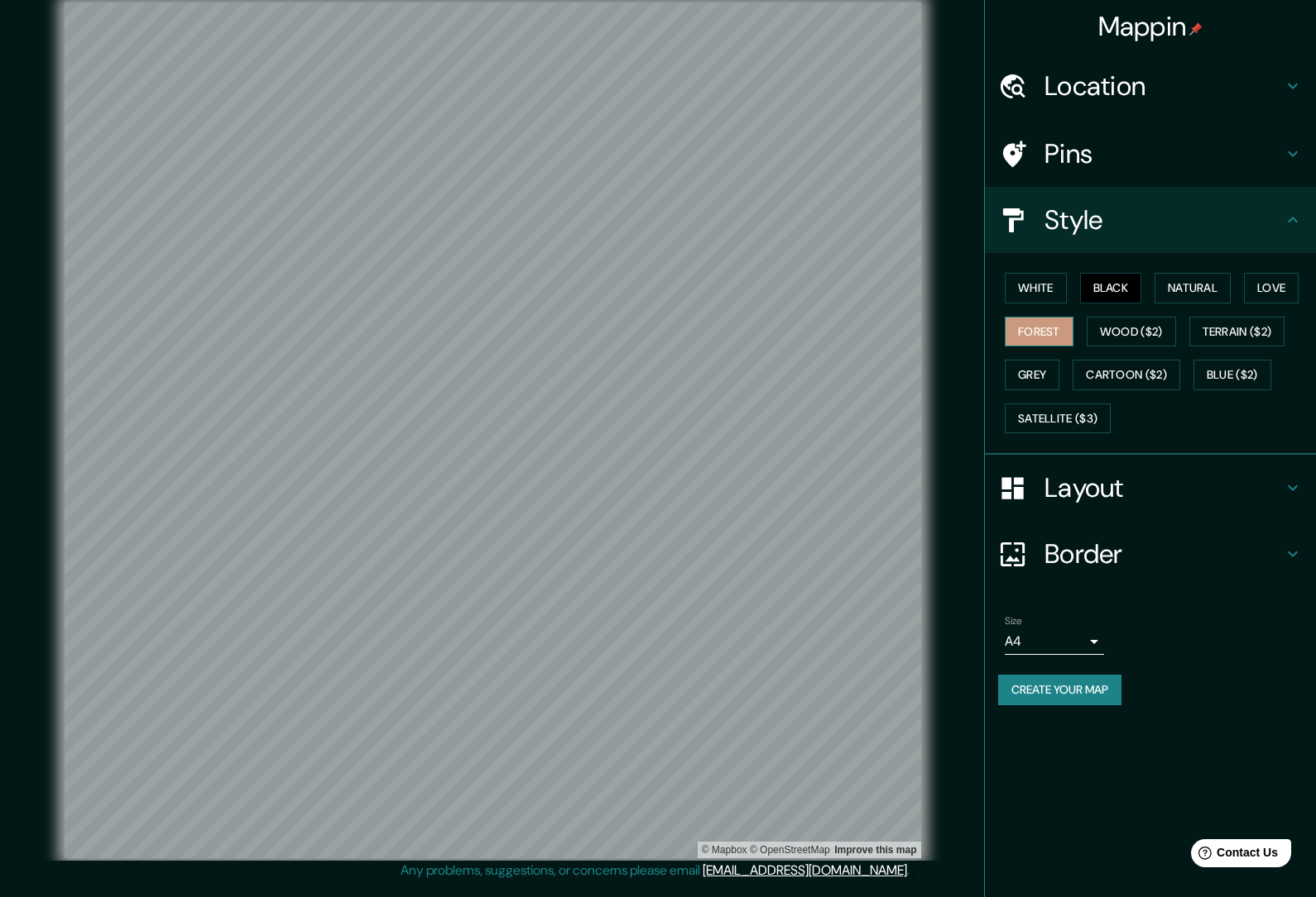
click at [1024, 325] on button "Forest" at bounding box center [1039, 332] width 69 height 31
click at [1283, 286] on button "Love" at bounding box center [1271, 288] width 55 height 31
click at [1055, 319] on button "Forest" at bounding box center [1039, 332] width 69 height 31
click at [1123, 281] on button "Black" at bounding box center [1111, 288] width 62 height 31
click at [1049, 320] on button "Forest" at bounding box center [1039, 332] width 69 height 31
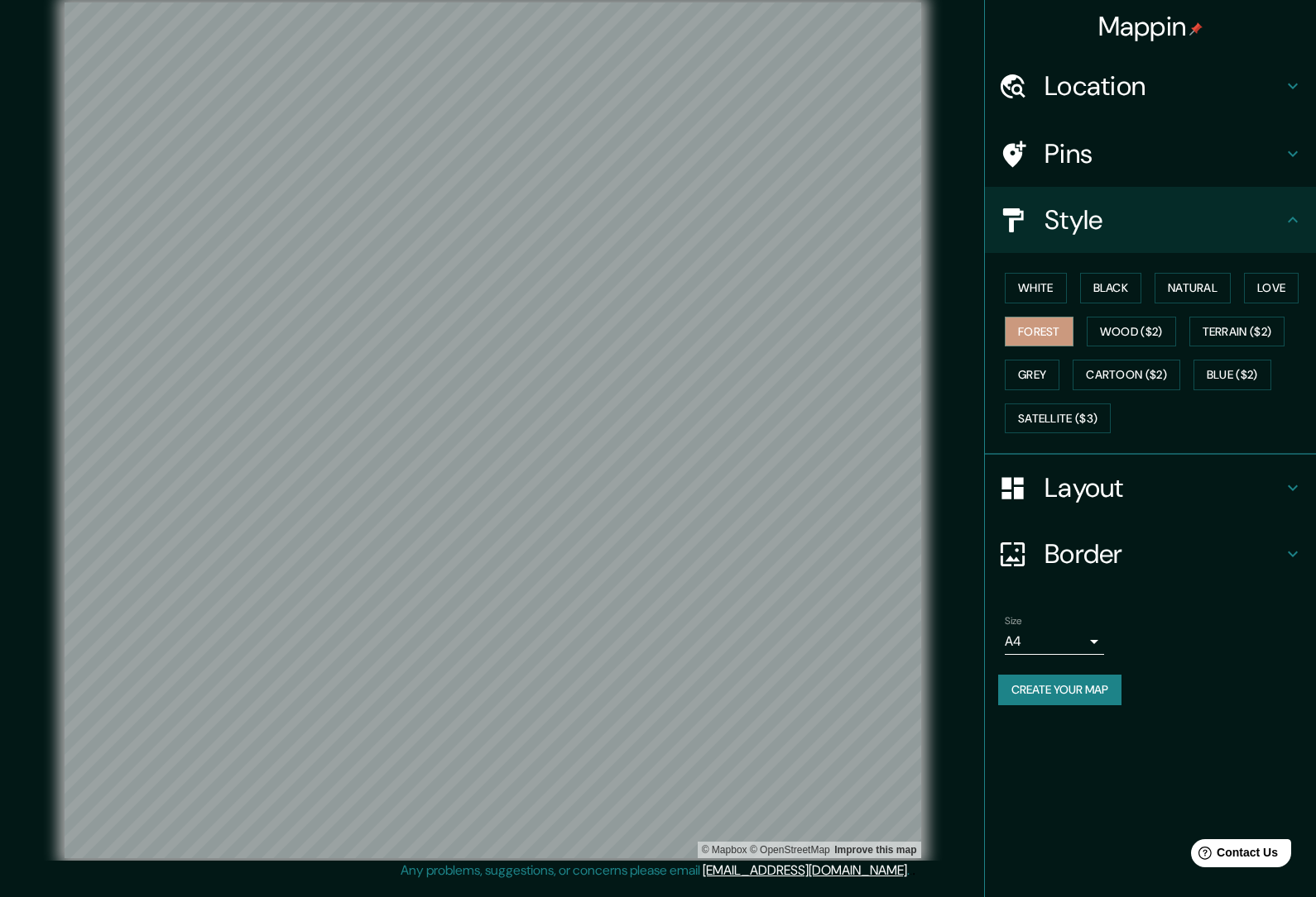
click at [1089, 639] on body "Mappin Location [GEOGRAPHIC_DATA], [GEOGRAPHIC_DATA], [GEOGRAPHIC_DATA], [GEOGR…" at bounding box center [658, 448] width 1316 height 897
click at [1066, 701] on li "A3" at bounding box center [1054, 701] width 99 height 30
click at [1075, 639] on body "Mappin Location [GEOGRAPHIC_DATA], [GEOGRAPHIC_DATA], [GEOGRAPHIC_DATA], [GEOGR…" at bounding box center [658, 448] width 1316 height 897
click at [1084, 660] on li "A4" at bounding box center [1054, 671] width 99 height 30
click at [1094, 680] on button "Create your map" at bounding box center [1059, 690] width 123 height 31
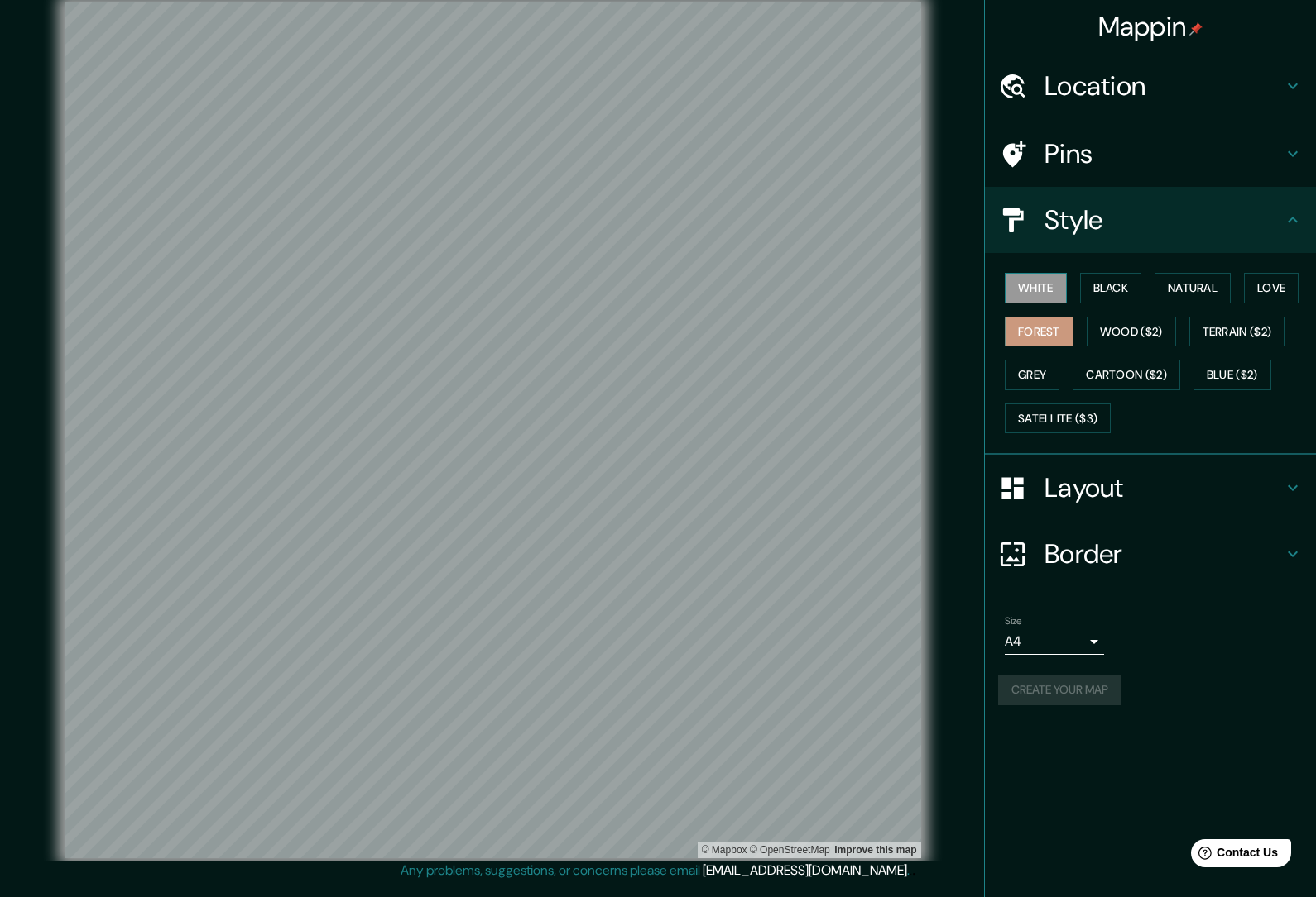
click at [1050, 275] on button "White" at bounding box center [1035, 288] width 62 height 31
